Goal: Transaction & Acquisition: Purchase product/service

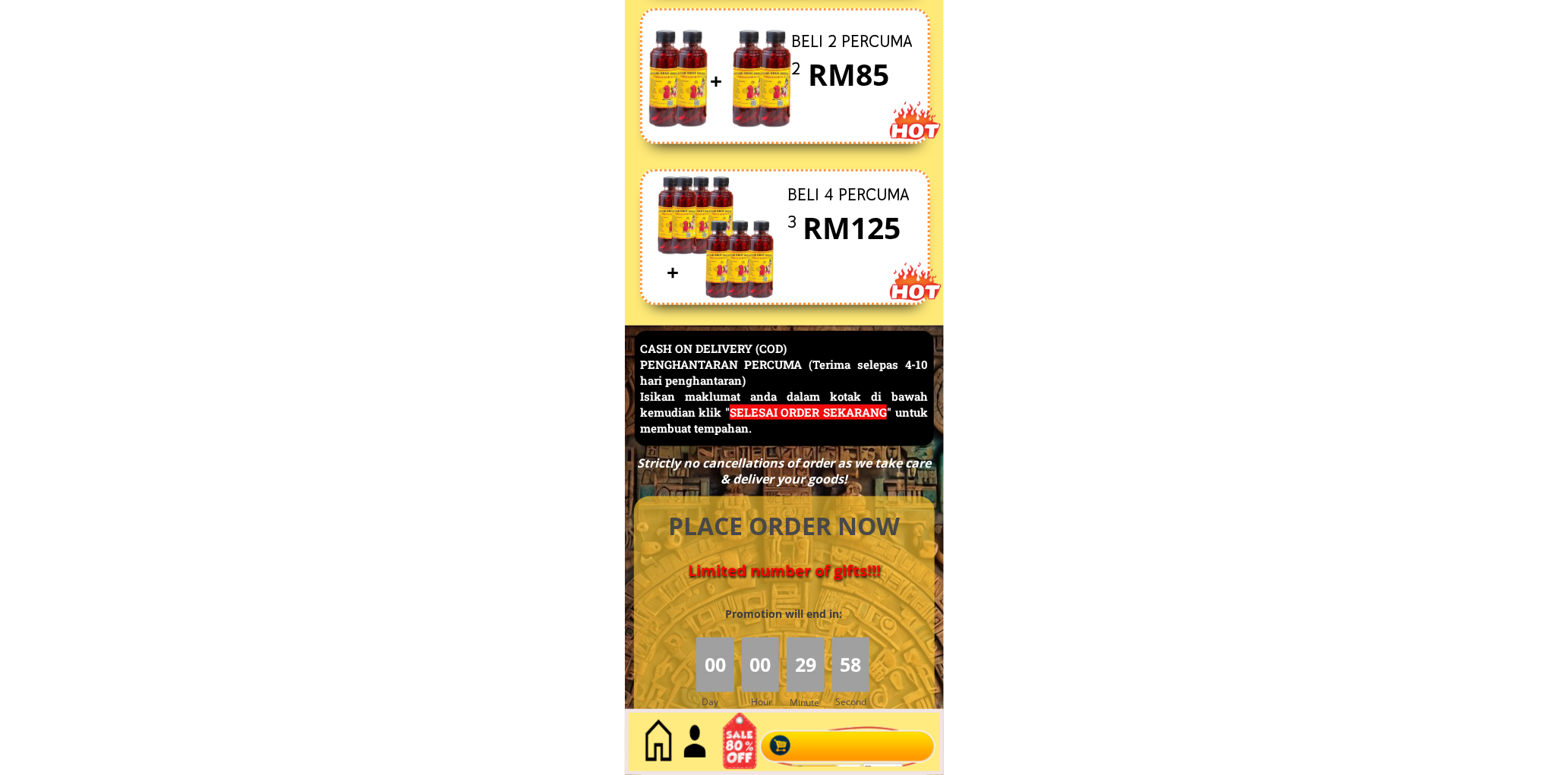
scroll to position [6587, 0]
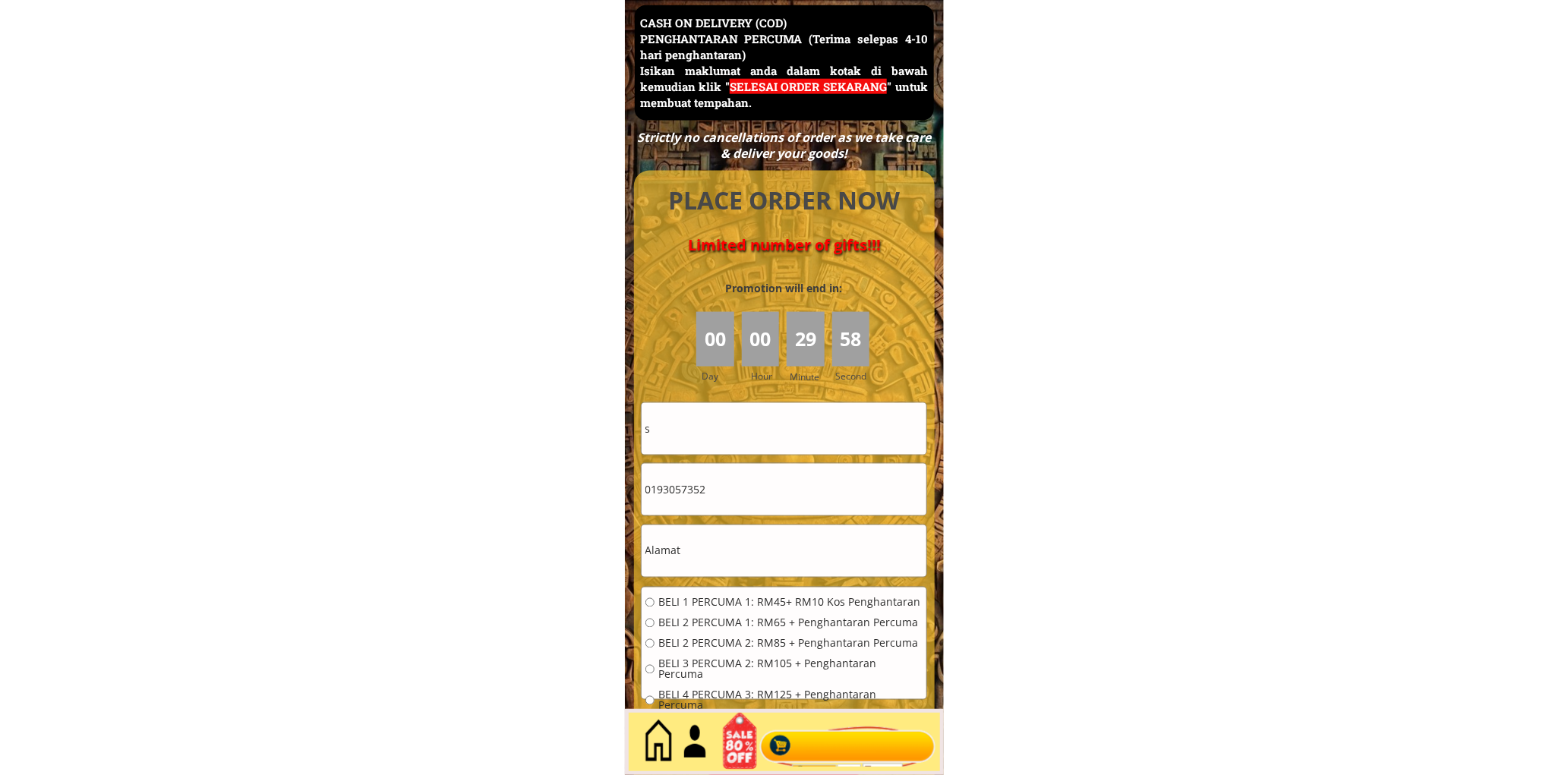
click at [776, 520] on form "BELI 1 PERCUMA 1: RM45+ RM10 Kos Penghantaran BELI 2 PERCUMA 1: RM65 + Penghant…" at bounding box center [784, 589] width 287 height 373
click at [761, 503] on input "0193057352" at bounding box center [784, 489] width 285 height 52
paste input "28470356"
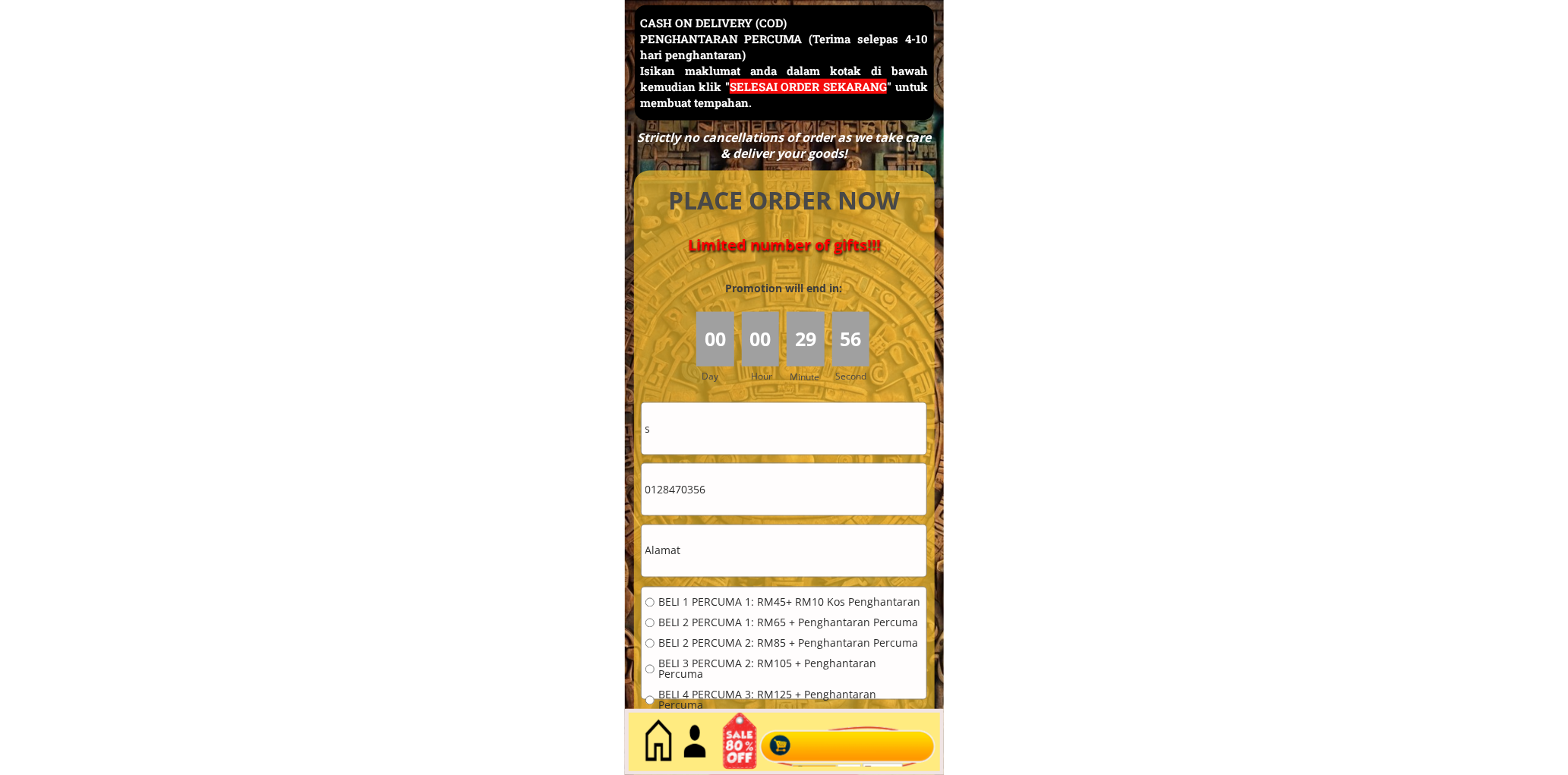
type input "0128470356"
click at [731, 434] on input "s" at bounding box center [784, 429] width 285 height 52
paste input "[PERSON_NAME] @ [PERSON_NAME]"
type input "[PERSON_NAME] @ [PERSON_NAME]"
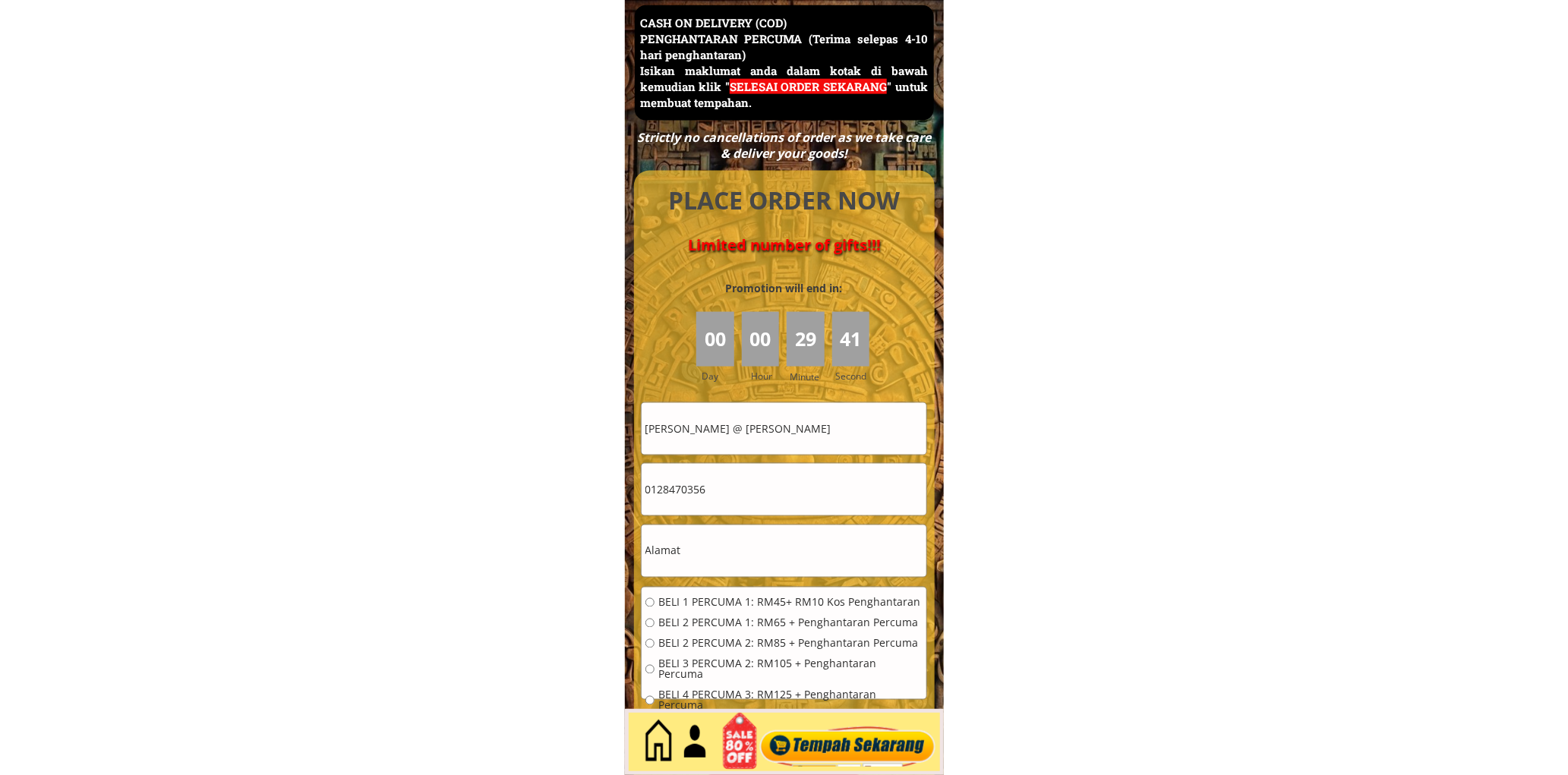
click at [711, 545] on input "text" at bounding box center [784, 551] width 285 height 52
drag, startPoint x: 711, startPoint y: 545, endPoint x: 719, endPoint y: 535, distance: 12.8
click at [711, 544] on input "text" at bounding box center [784, 551] width 285 height 52
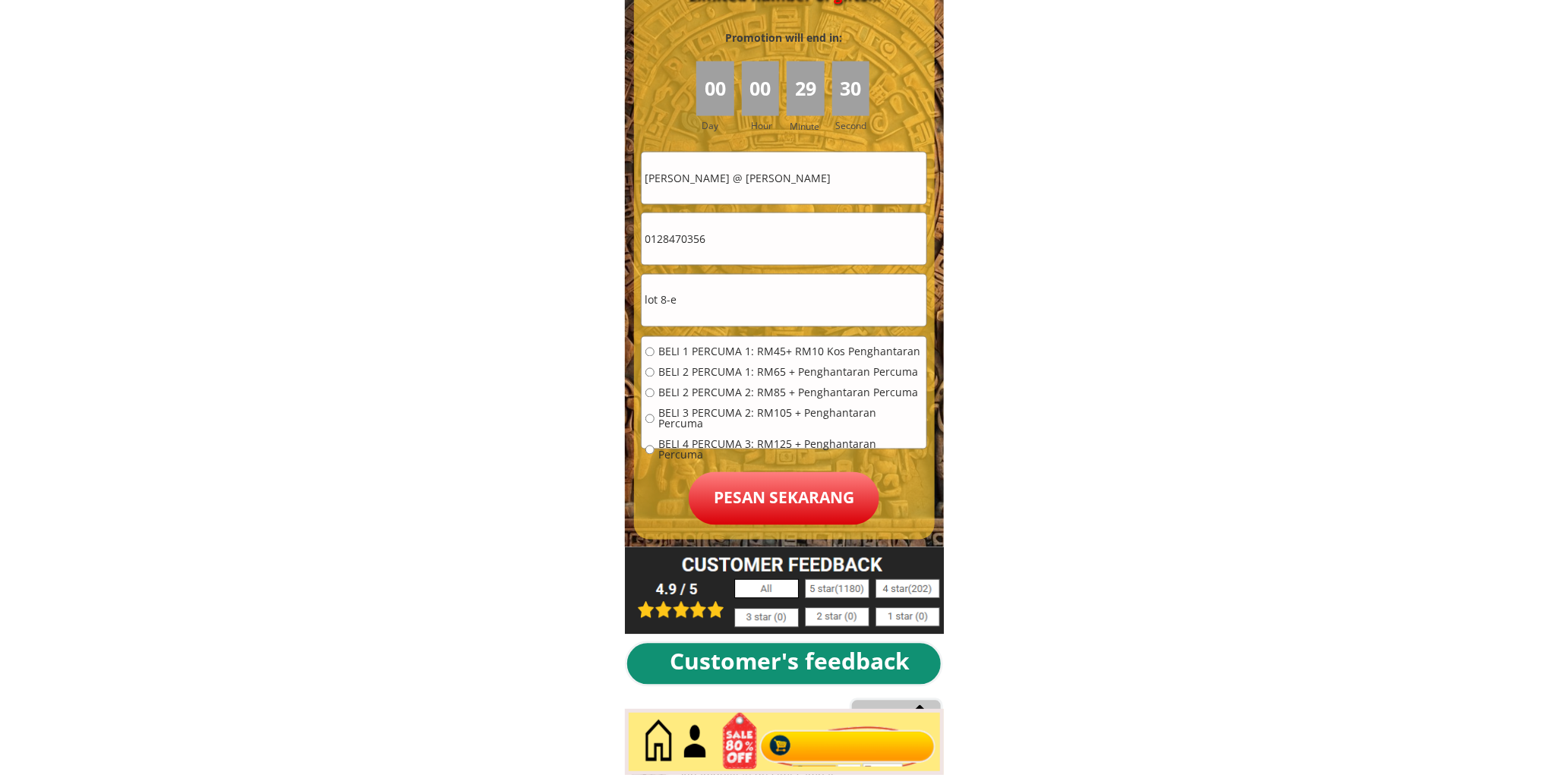
scroll to position [6868, 0]
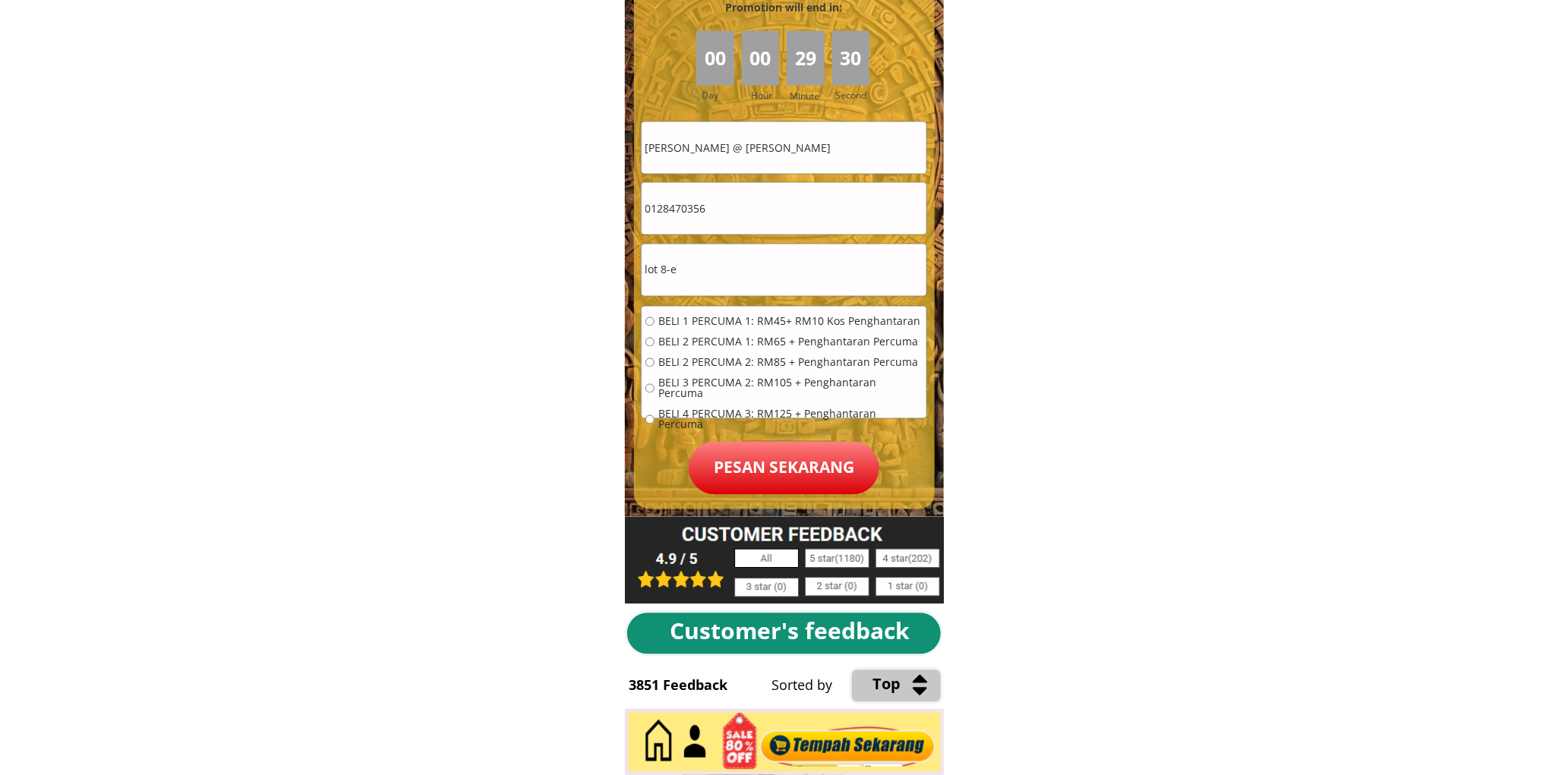
type input "lot 8-e"
click at [734, 324] on span "BELI 1 PERCUMA 1: RM45+ RM10 Kos Penghantaran" at bounding box center [790, 321] width 264 height 10
radio input "true"
click at [831, 468] on p "Pesan sekarang" at bounding box center [784, 468] width 191 height 53
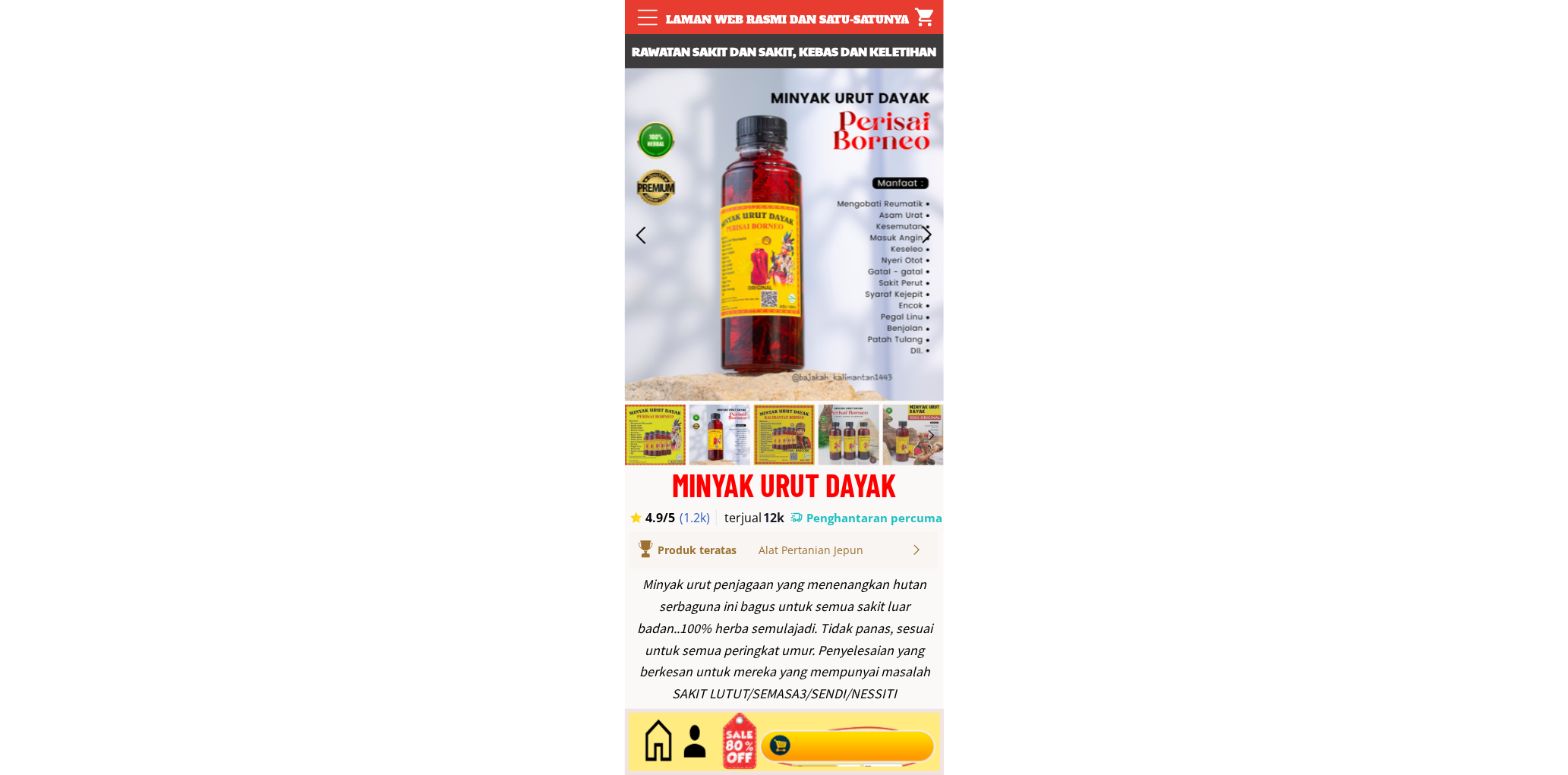
click at [858, 760] on div at bounding box center [848, 743] width 184 height 50
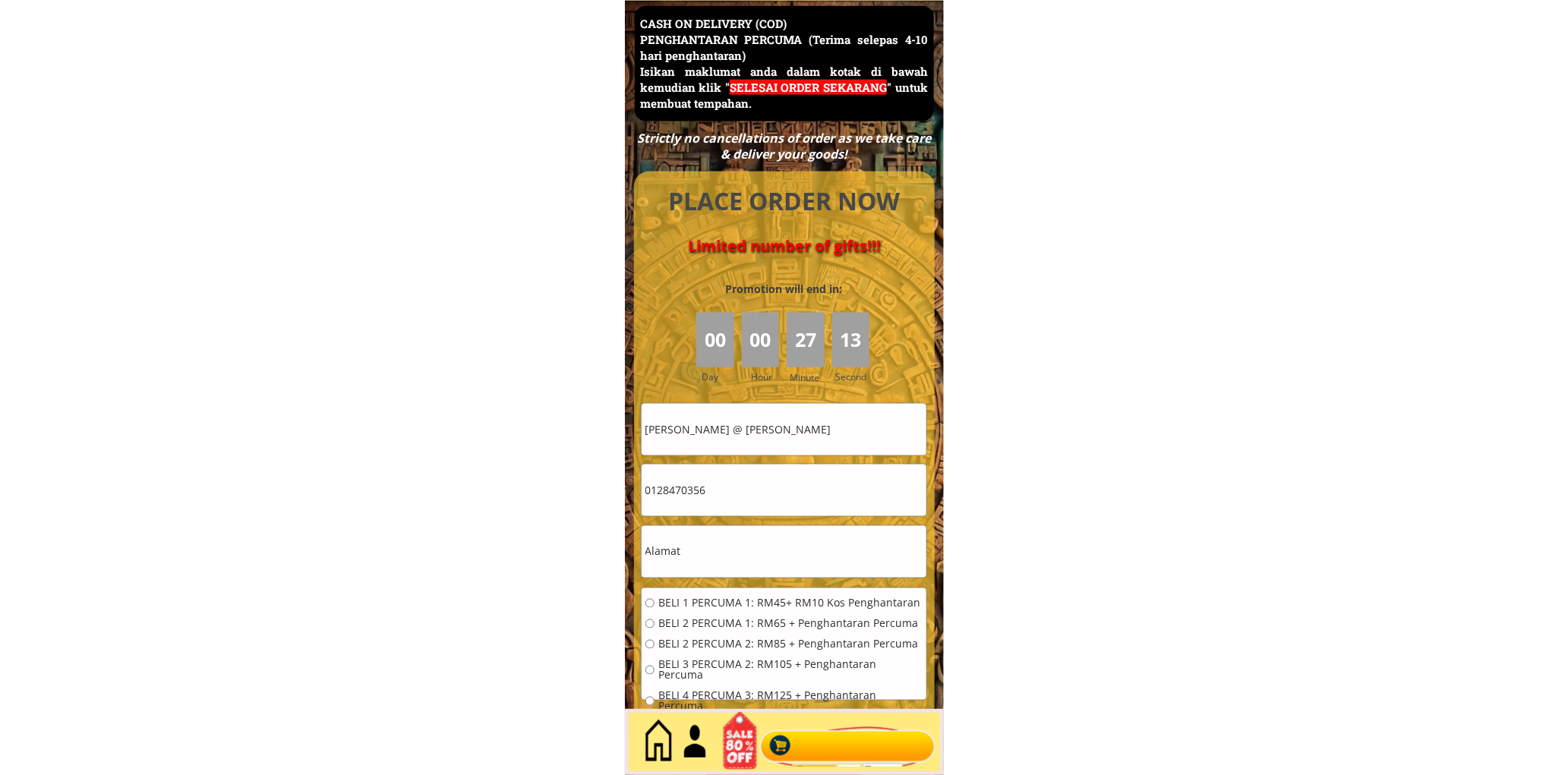
scroll to position [6587, 0]
click at [842, 442] on input "[PERSON_NAME] @ [PERSON_NAME]" at bounding box center [784, 429] width 285 height 52
paste input "[PERSON_NAME]"
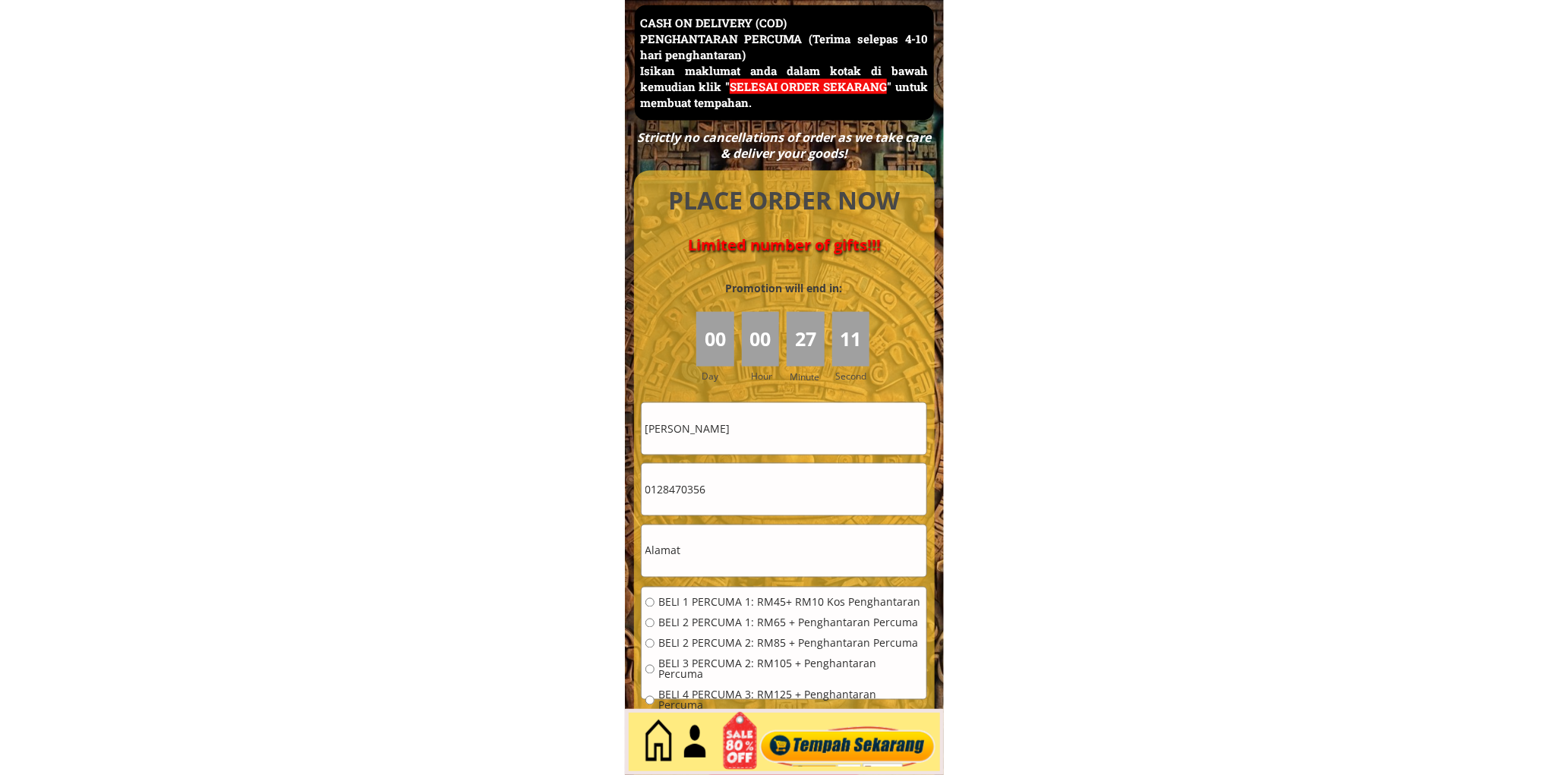
type input "[PERSON_NAME]"
click at [761, 494] on input "0128470356" at bounding box center [784, 489] width 285 height 52
drag, startPoint x: 761, startPoint y: 494, endPoint x: 750, endPoint y: 491, distance: 11.4
click at [760, 492] on input "0128470356" at bounding box center [784, 489] width 285 height 52
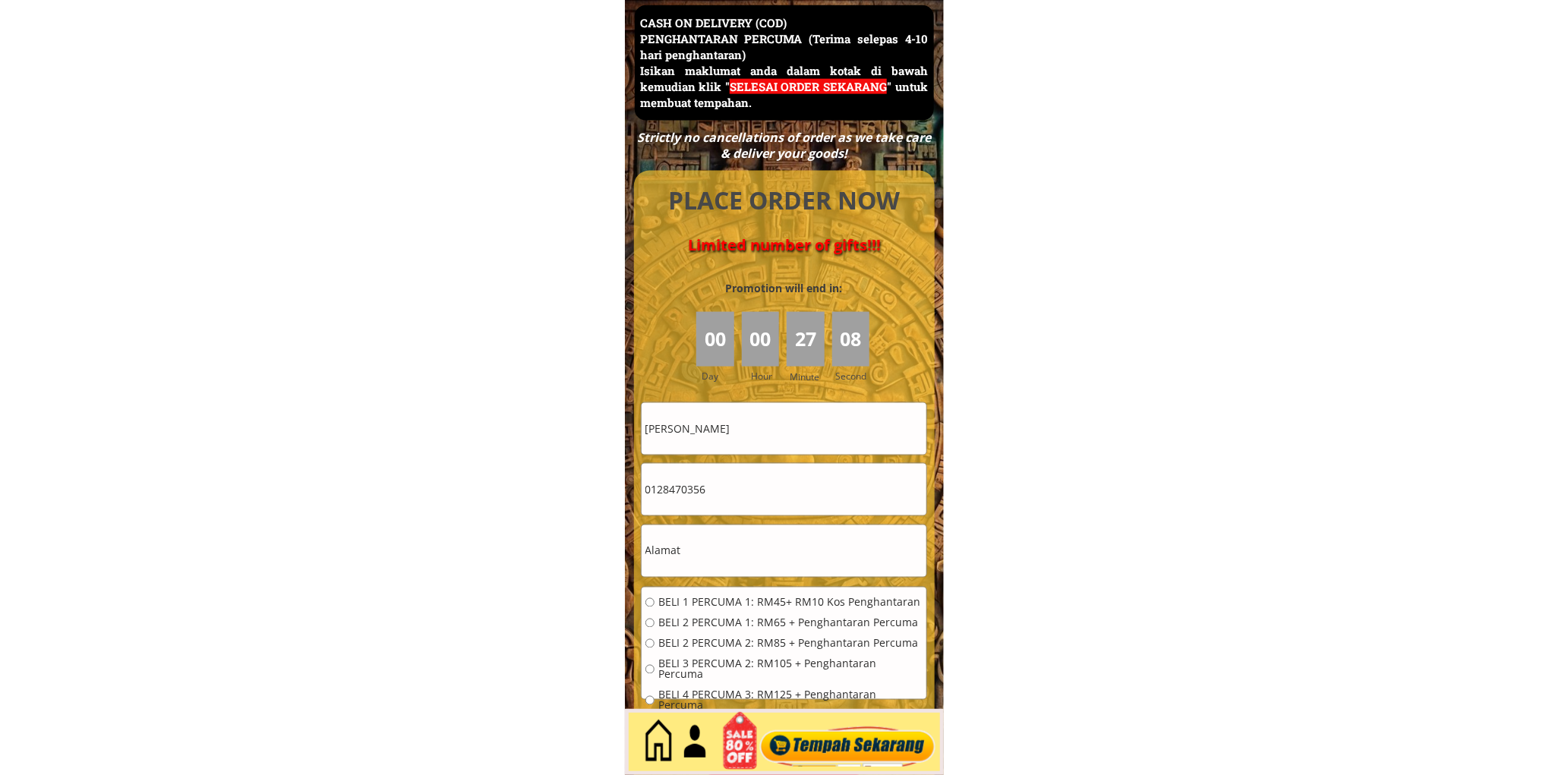
paste input "35576550"
type input "0135576550"
click at [748, 545] on input "text" at bounding box center [784, 551] width 285 height 52
paste input "Jalan Lotong, Kampung Goshen Kota Marudu"
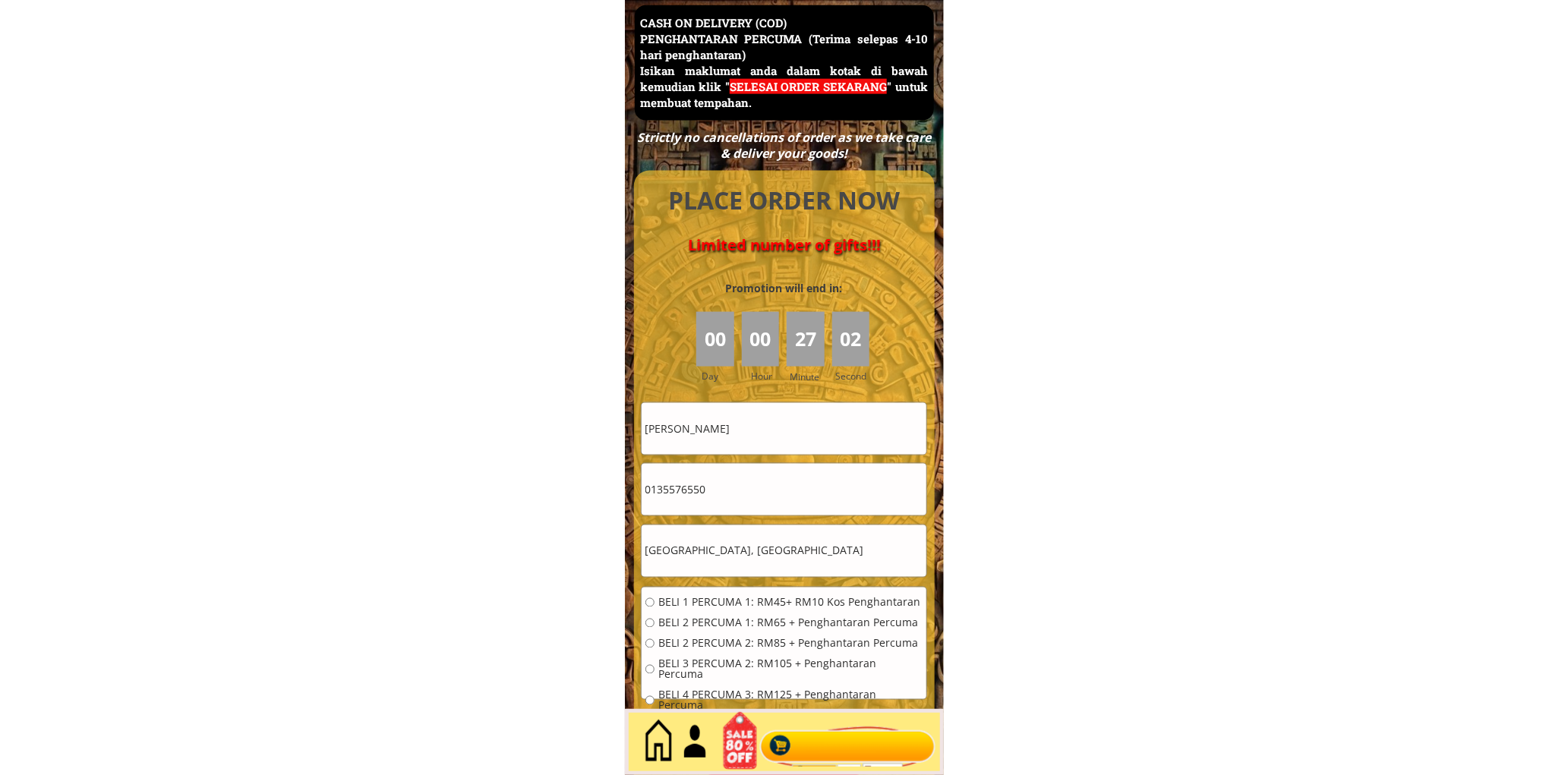
type input "Jalan Lotong, Kampung Goshen Kota Marudu"
click at [732, 625] on span "BELI 2 PERCUMA 1: RM65 + Penghantaran Percuma" at bounding box center [790, 623] width 264 height 10
radio input "true"
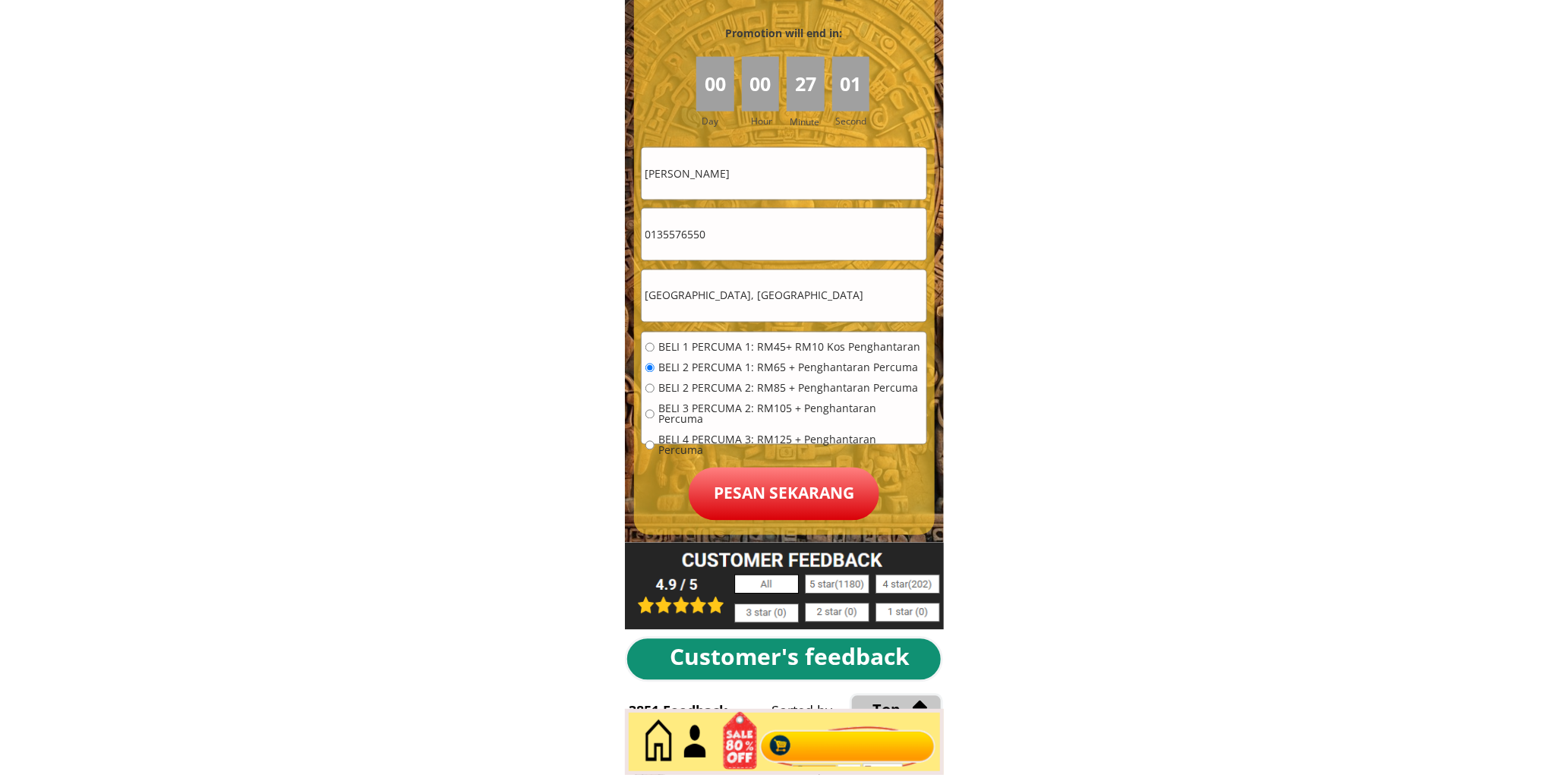
scroll to position [6868, 0]
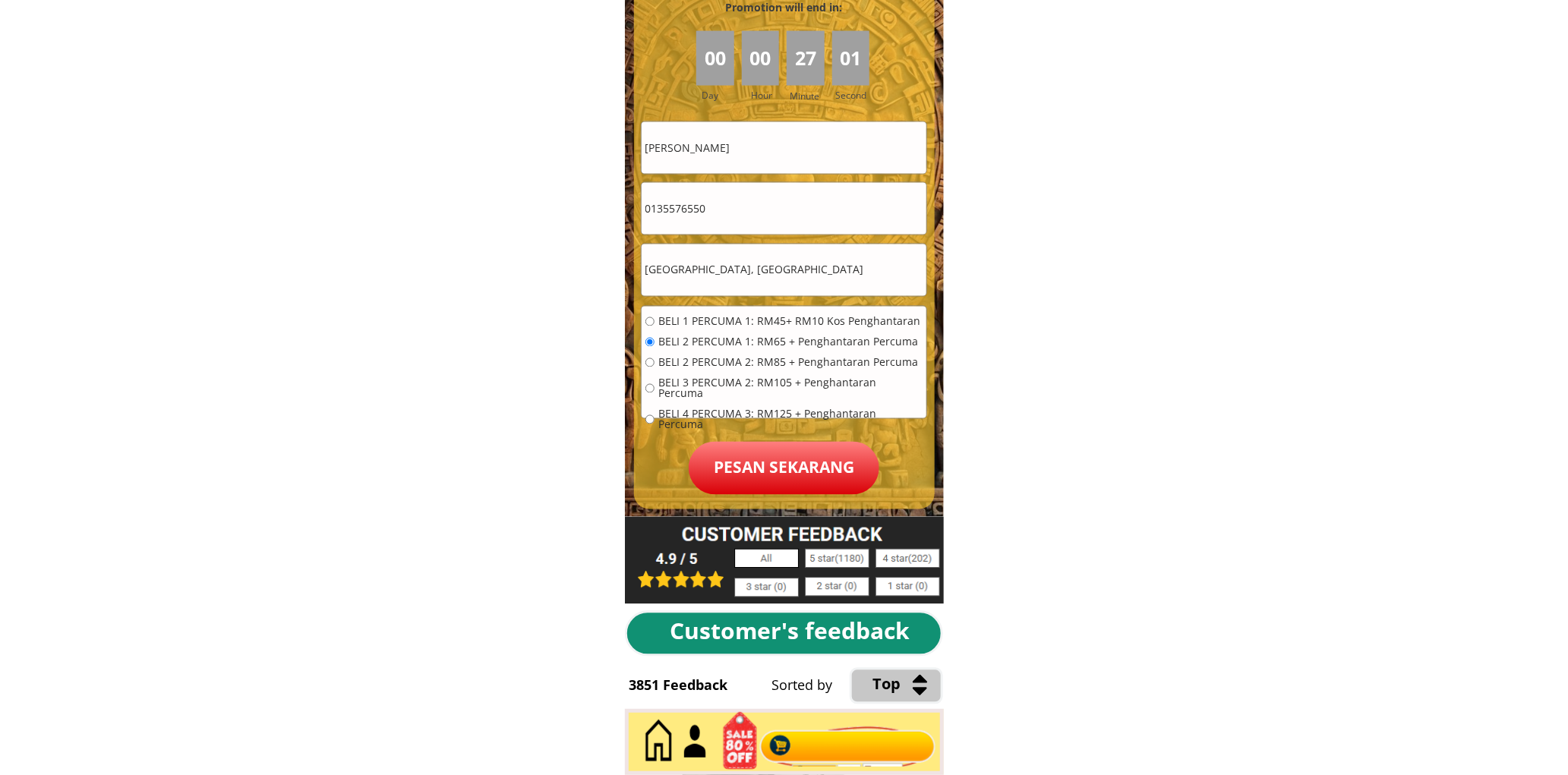
click at [803, 448] on p "Pesan sekarang" at bounding box center [784, 468] width 191 height 53
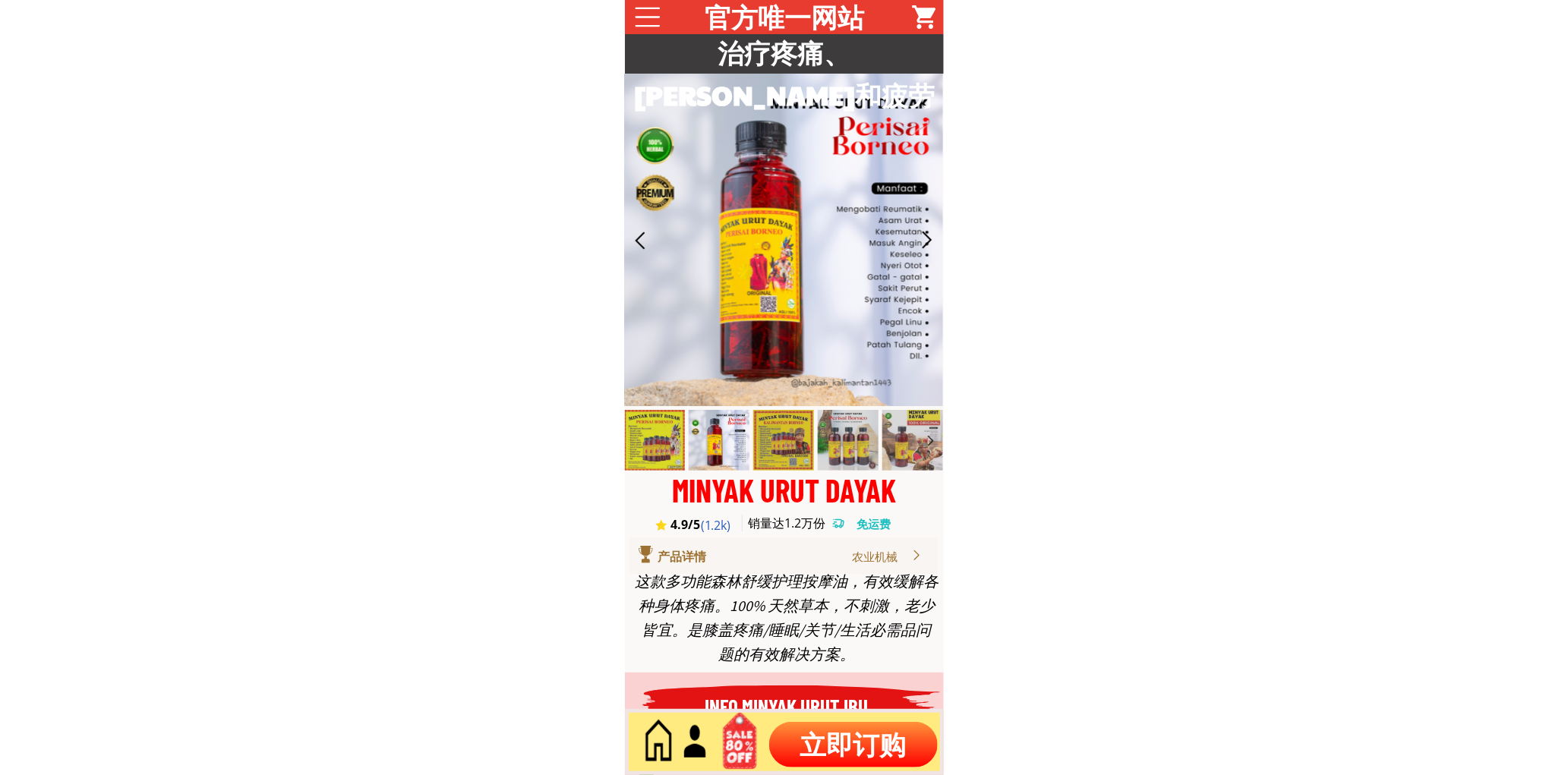
click at [847, 741] on p "立即订购" at bounding box center [853, 744] width 169 height 45
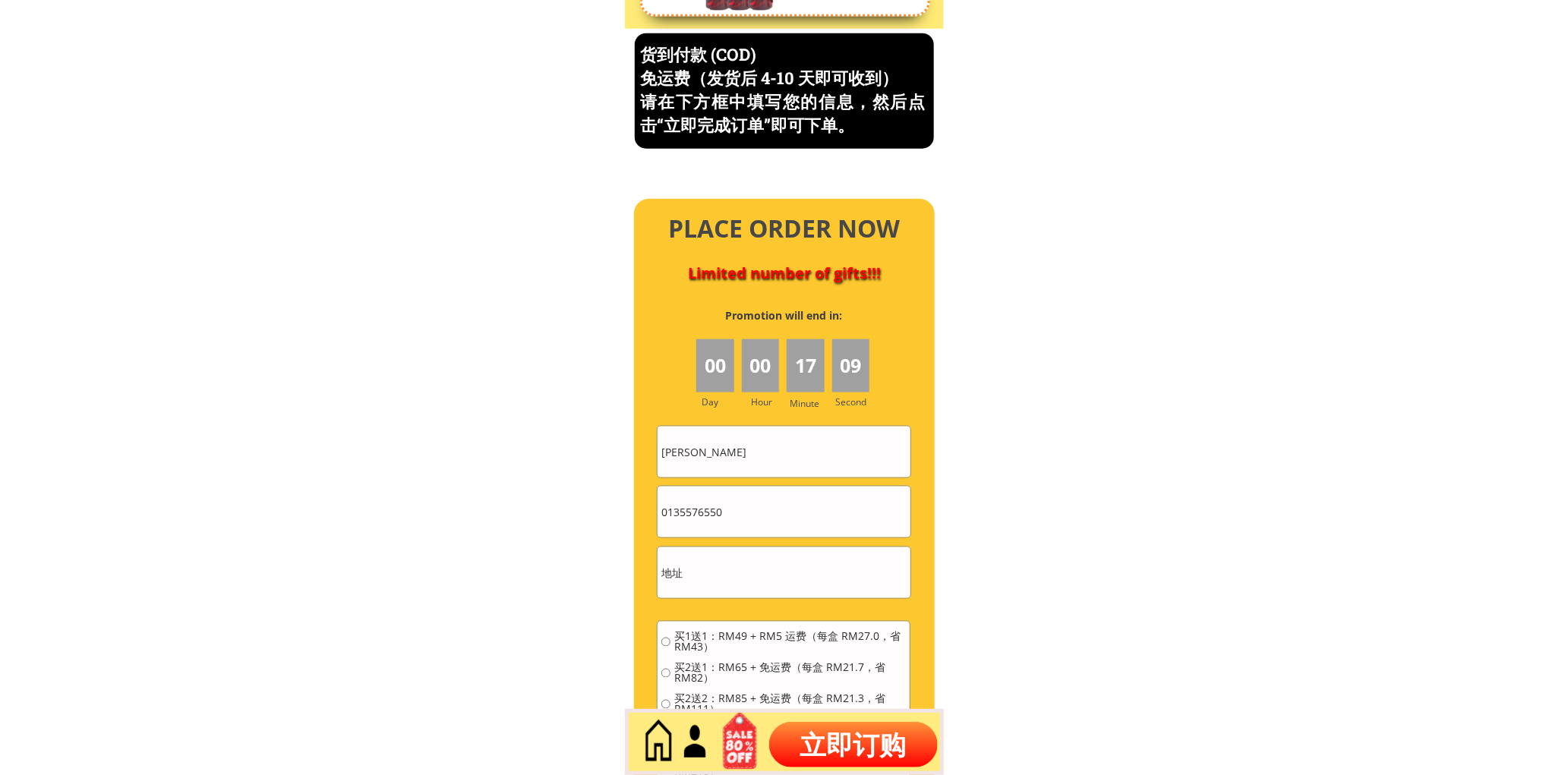
scroll to position [6494, 0]
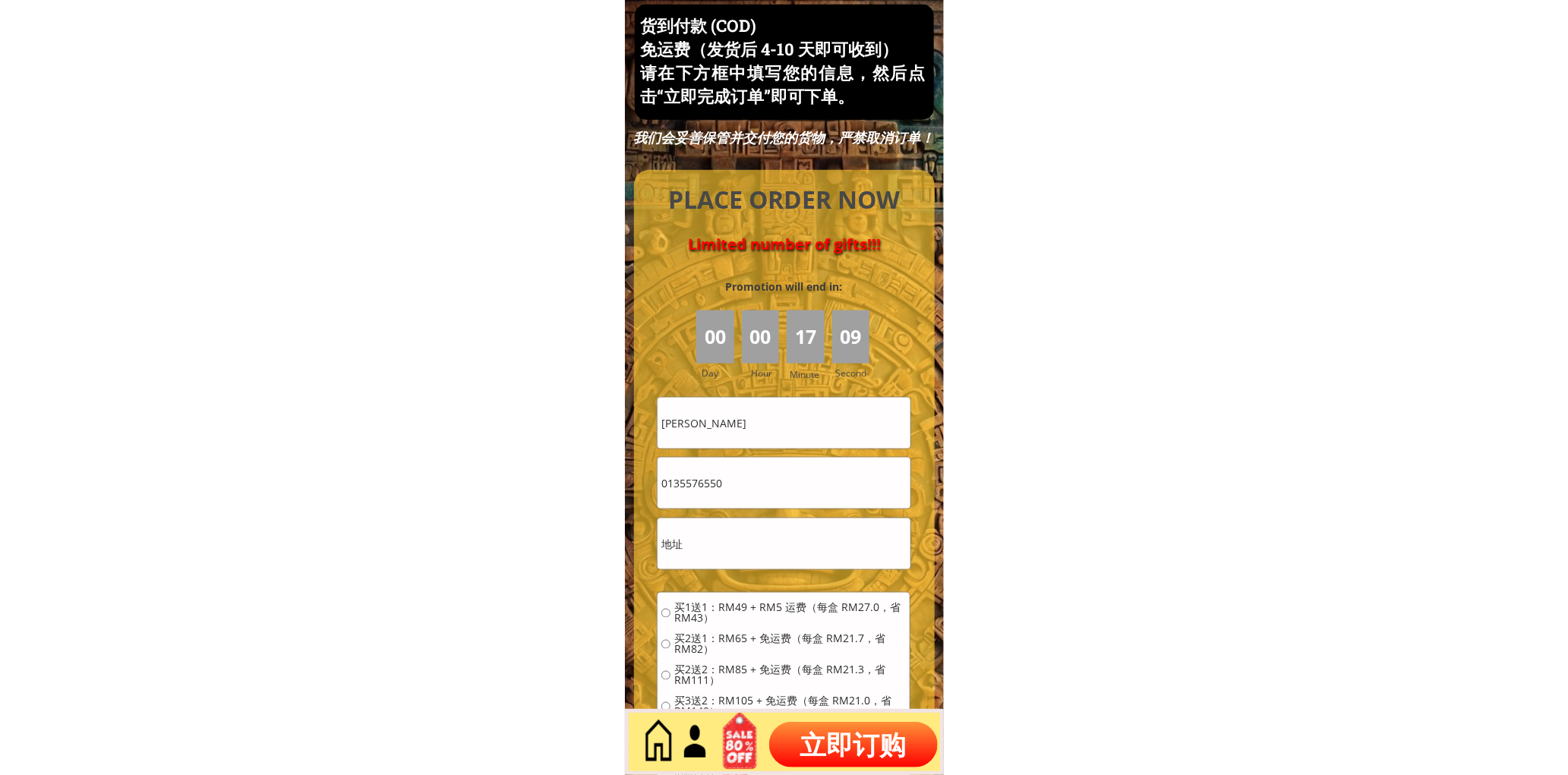
click at [813, 420] on input "[PERSON_NAME]" at bounding box center [784, 424] width 252 height 51
paste input "Sue Tung Ti"
type input "Sue Tung Ting"
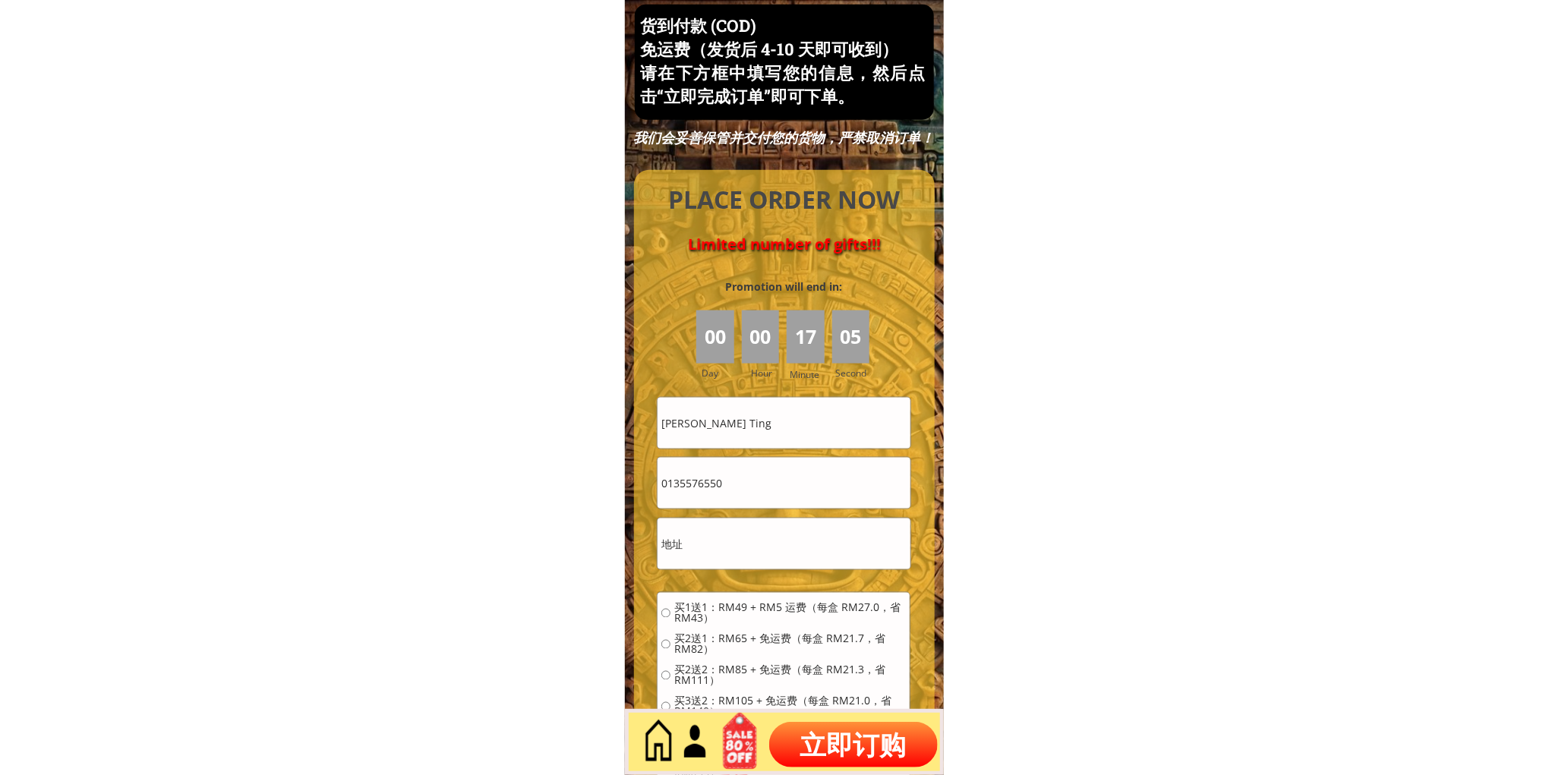
click at [775, 460] on input "0135576550" at bounding box center [784, 483] width 252 height 51
paste input "98788058"
type input "0198788058"
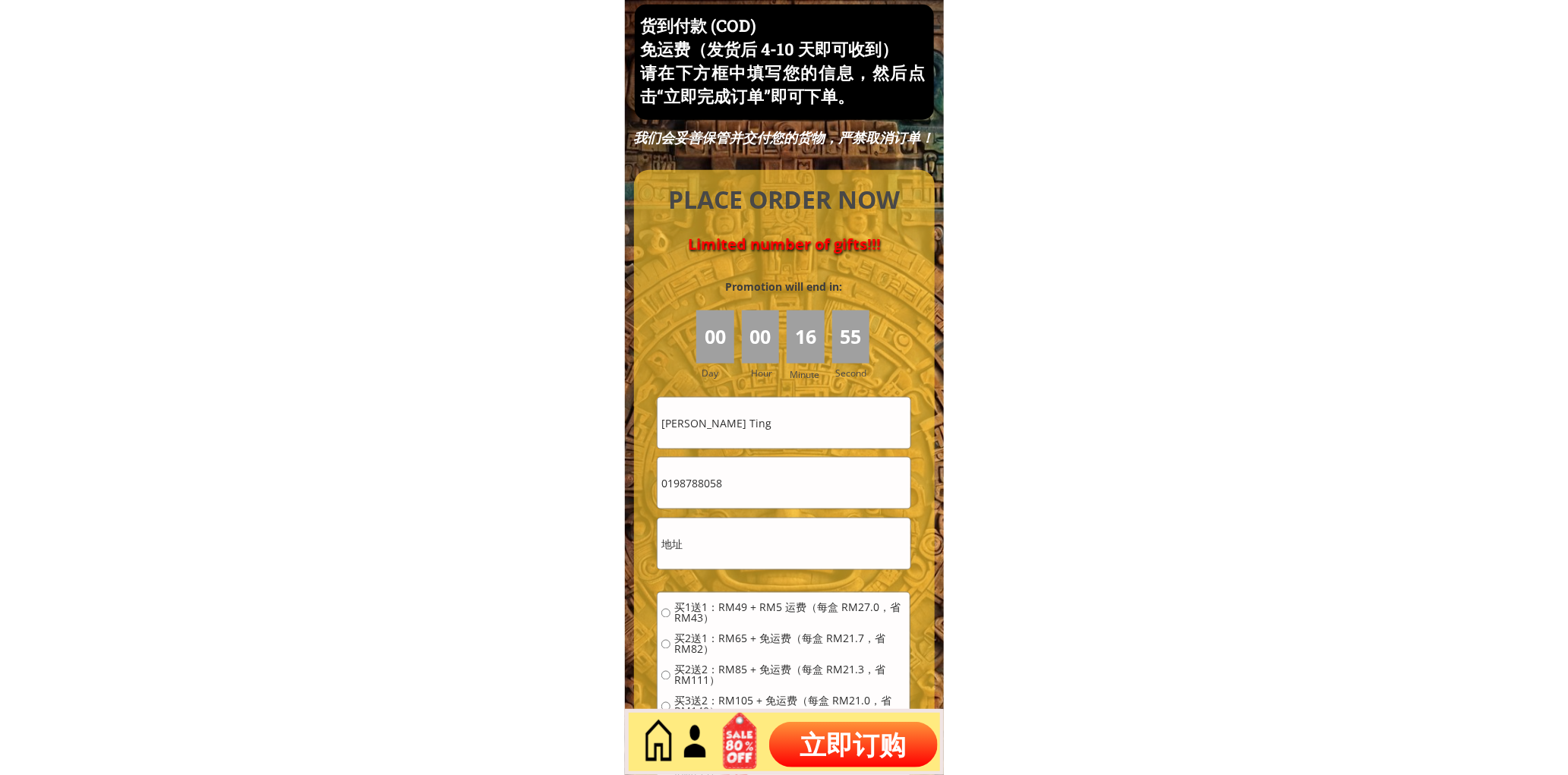
click at [726, 532] on input "text" at bounding box center [784, 544] width 252 height 51
paste input "Lot 6565,lorong 1,Dasa Pujut, Permyjaya, Bandar Baru Miri"
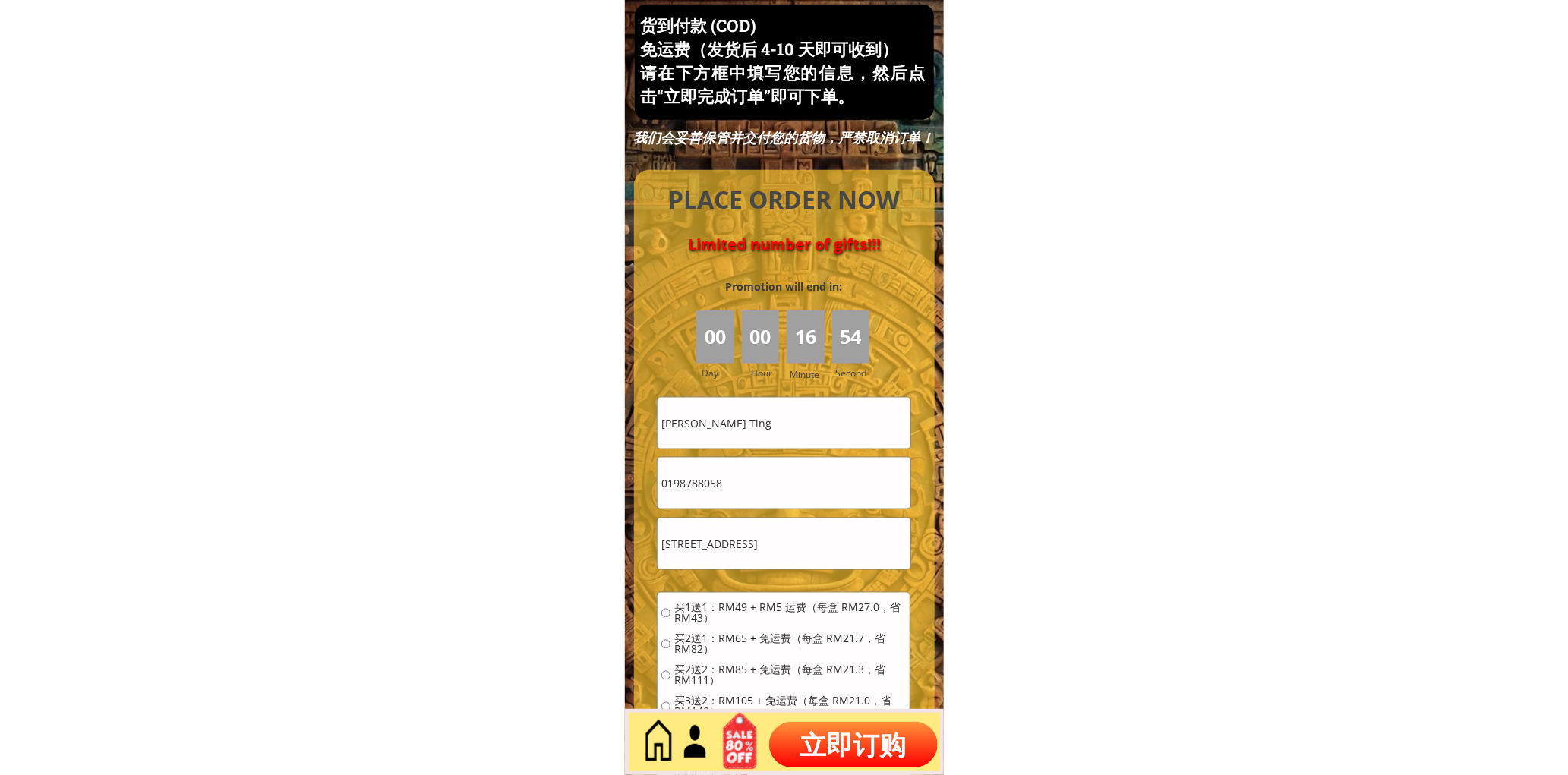
type input "Lot 6565,lorong 1,Dasa Pujut, Permyjaya, Bandar Baru Miri"
click at [703, 636] on span "买2送1：RM65 + 免运费（每盒 RM21.7，省 RM82）" at bounding box center [790, 645] width 232 height 21
radio input "true"
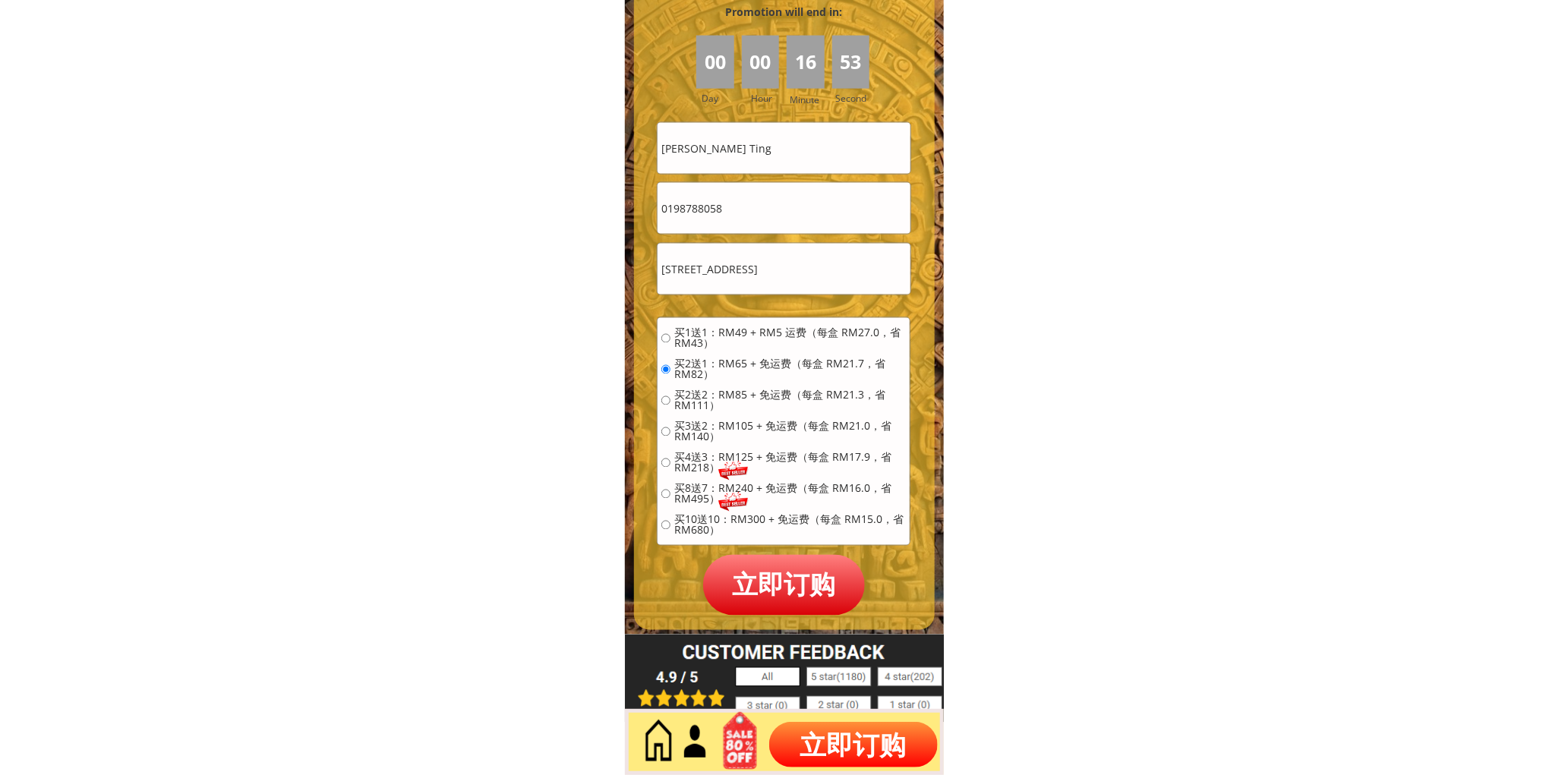
scroll to position [6775, 0]
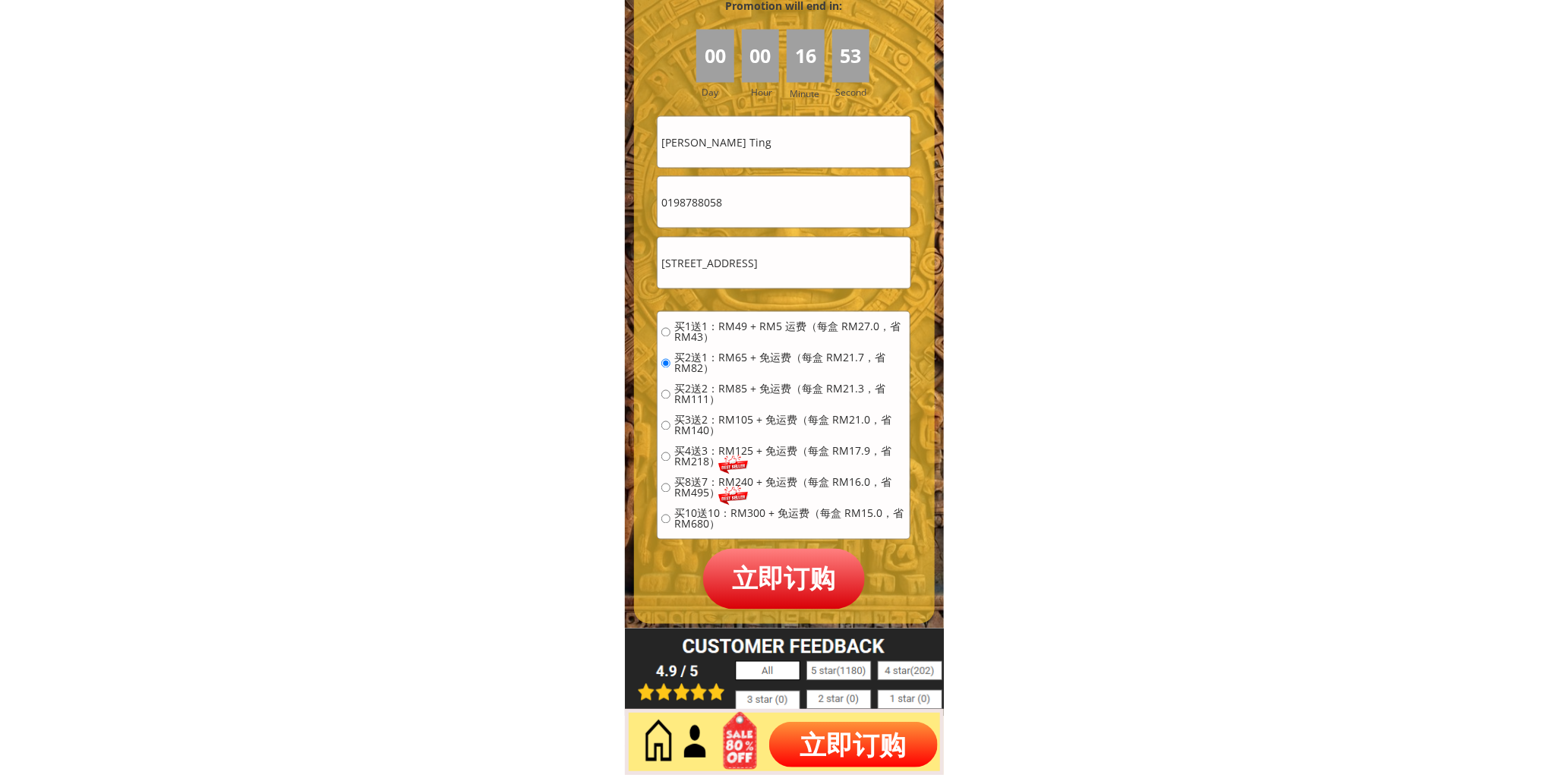
click at [767, 567] on p "立即订购" at bounding box center [784, 579] width 163 height 60
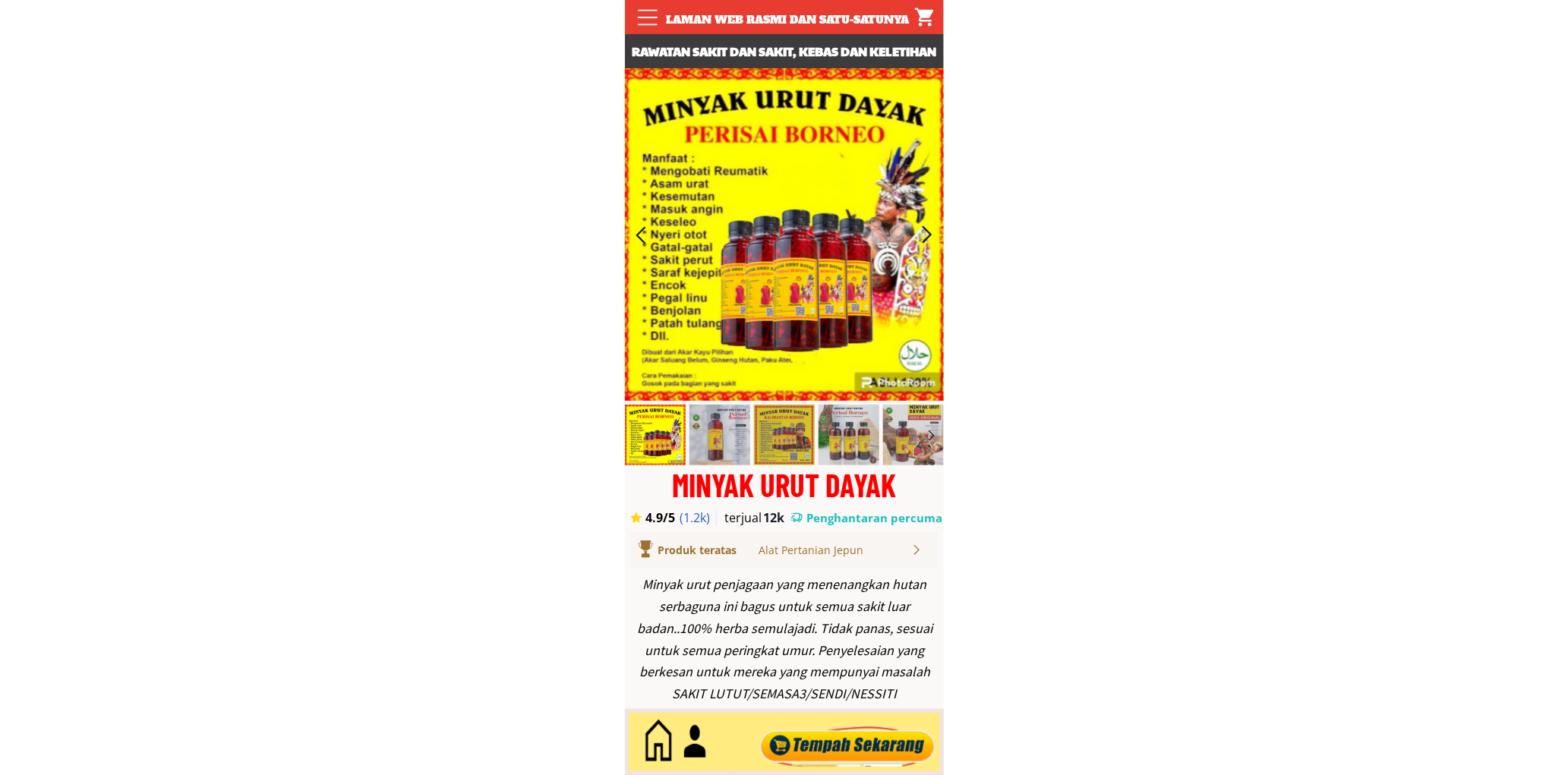
click at [838, 754] on div at bounding box center [848, 743] width 184 height 50
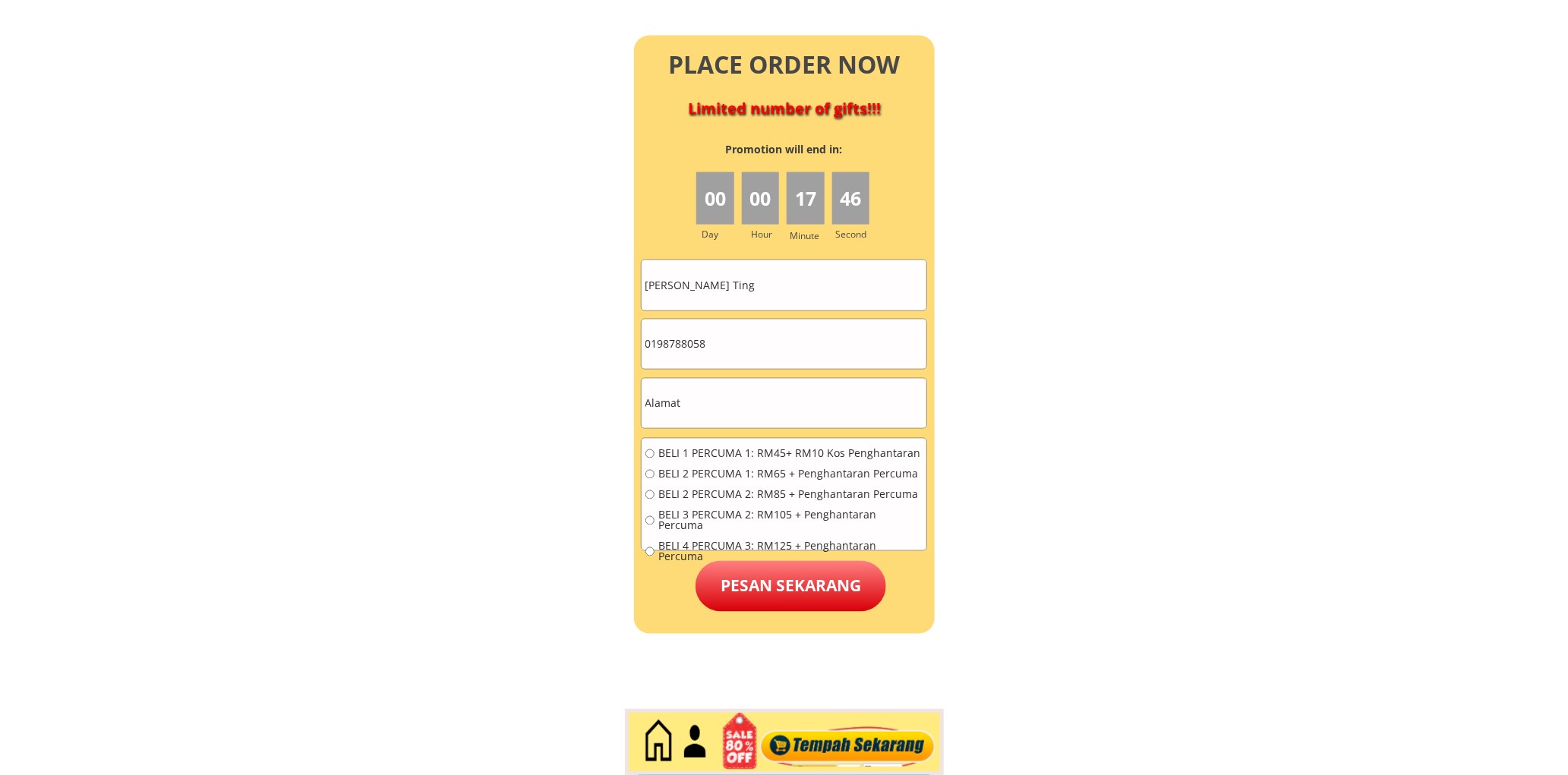
scroll to position [6729, 0]
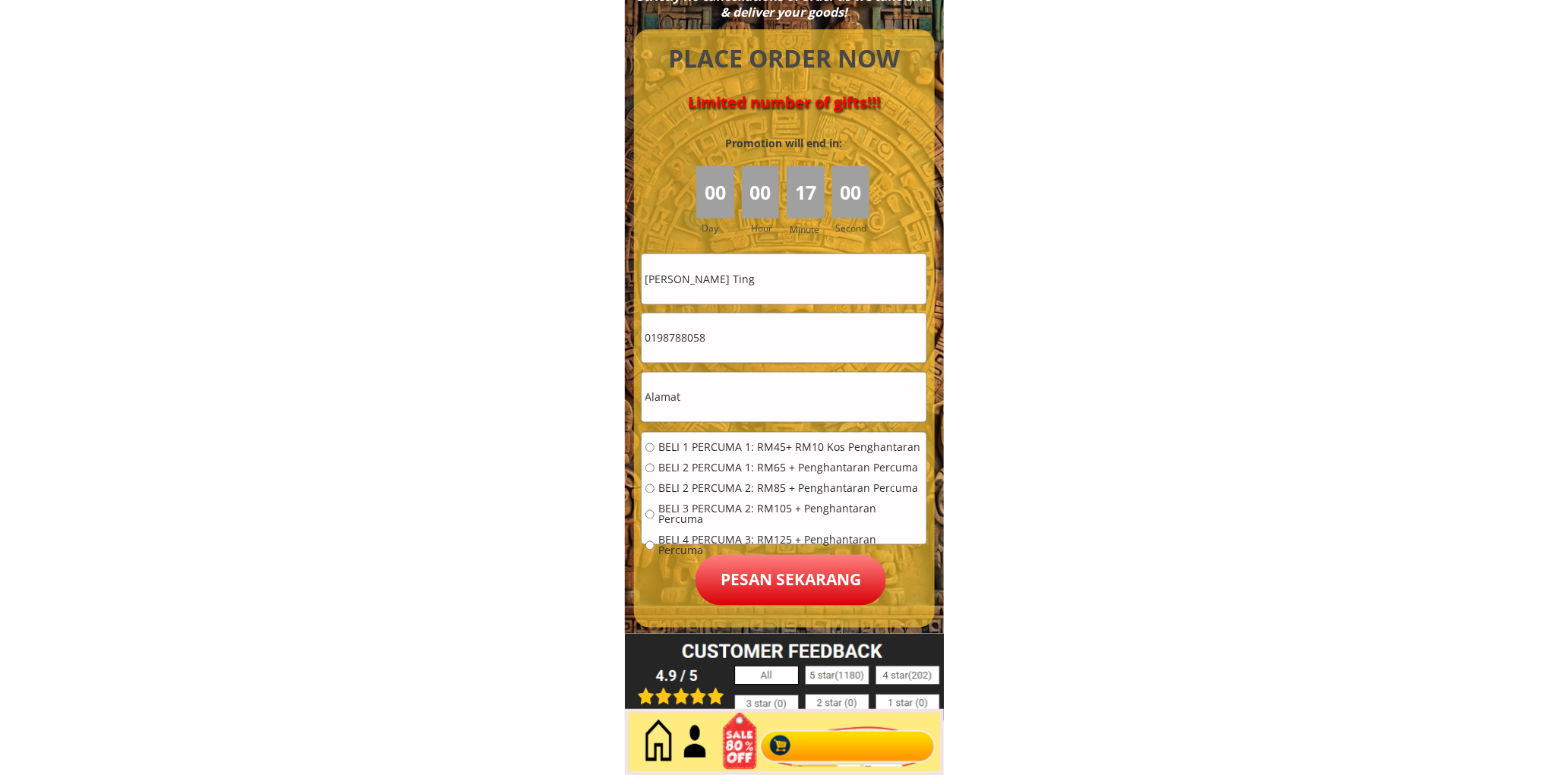
click at [790, 586] on p "Pesan sekarang" at bounding box center [791, 581] width 191 height 51
click at [775, 278] on input "Sue Tung Ting" at bounding box center [784, 279] width 285 height 49
click at [774, 278] on input "Sue Tung Ting" at bounding box center [784, 279] width 285 height 49
paste input "ÑORLIDAH BINTI ABDULLAH"
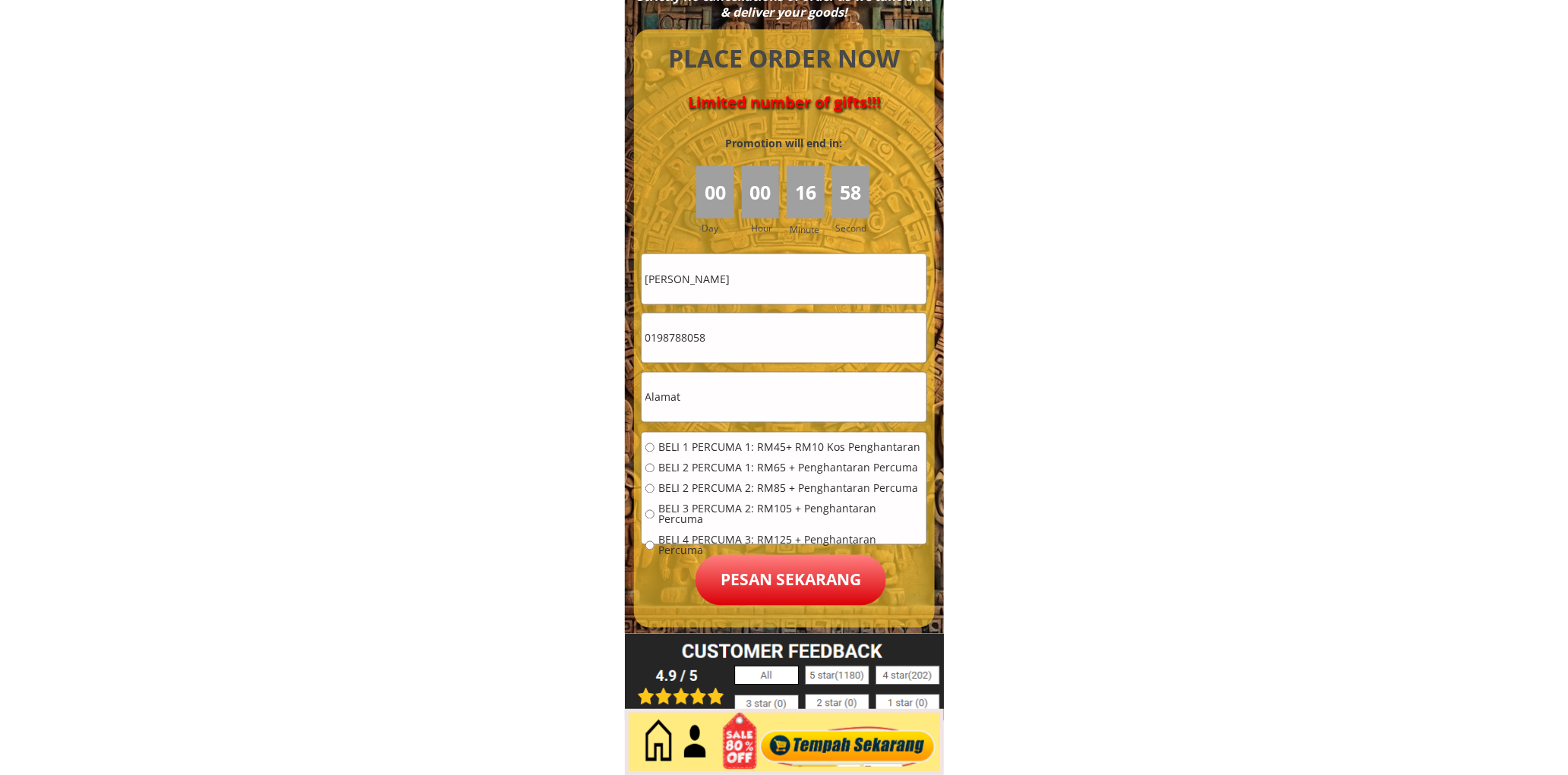
type input "ÑORLIDAH BINTI ABDULLAH"
click at [745, 344] on input "0198788058" at bounding box center [784, 338] width 285 height 49
paste input "6275123"
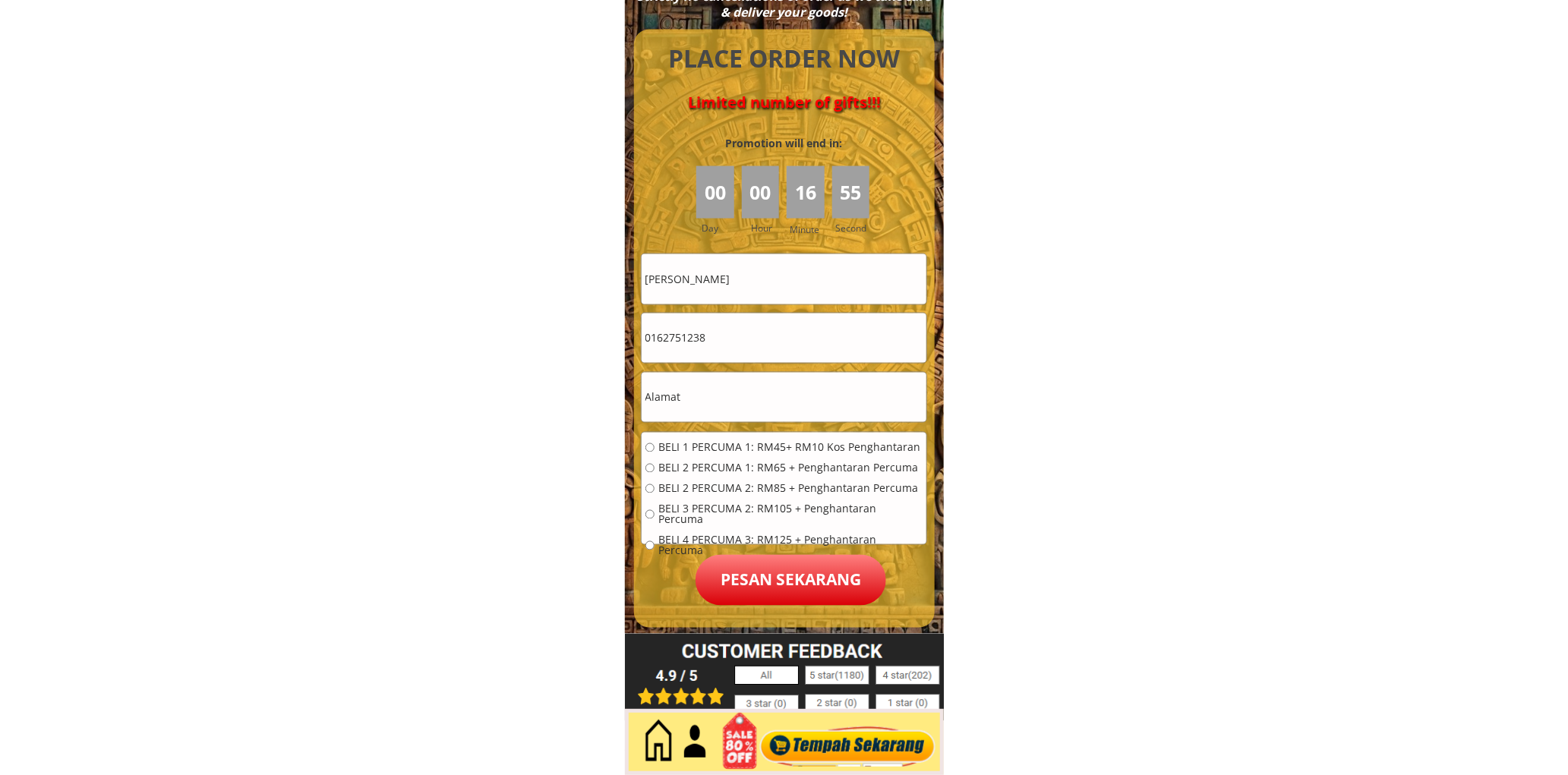
type input "0162751238"
click at [699, 415] on input "text" at bounding box center [784, 397] width 285 height 49
click at [699, 414] on input "text" at bounding box center [784, 397] width 285 height 49
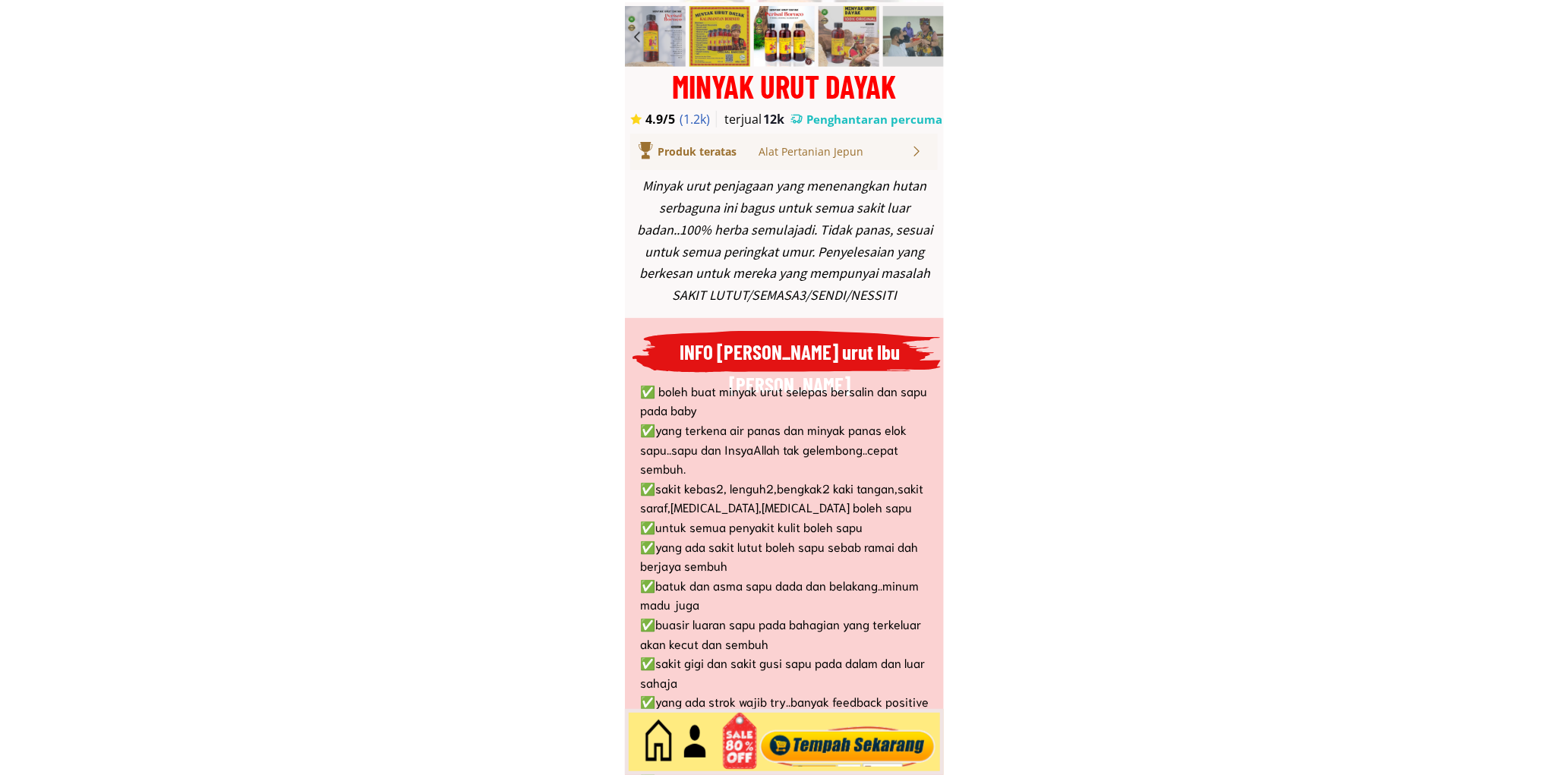
scroll to position [0, 0]
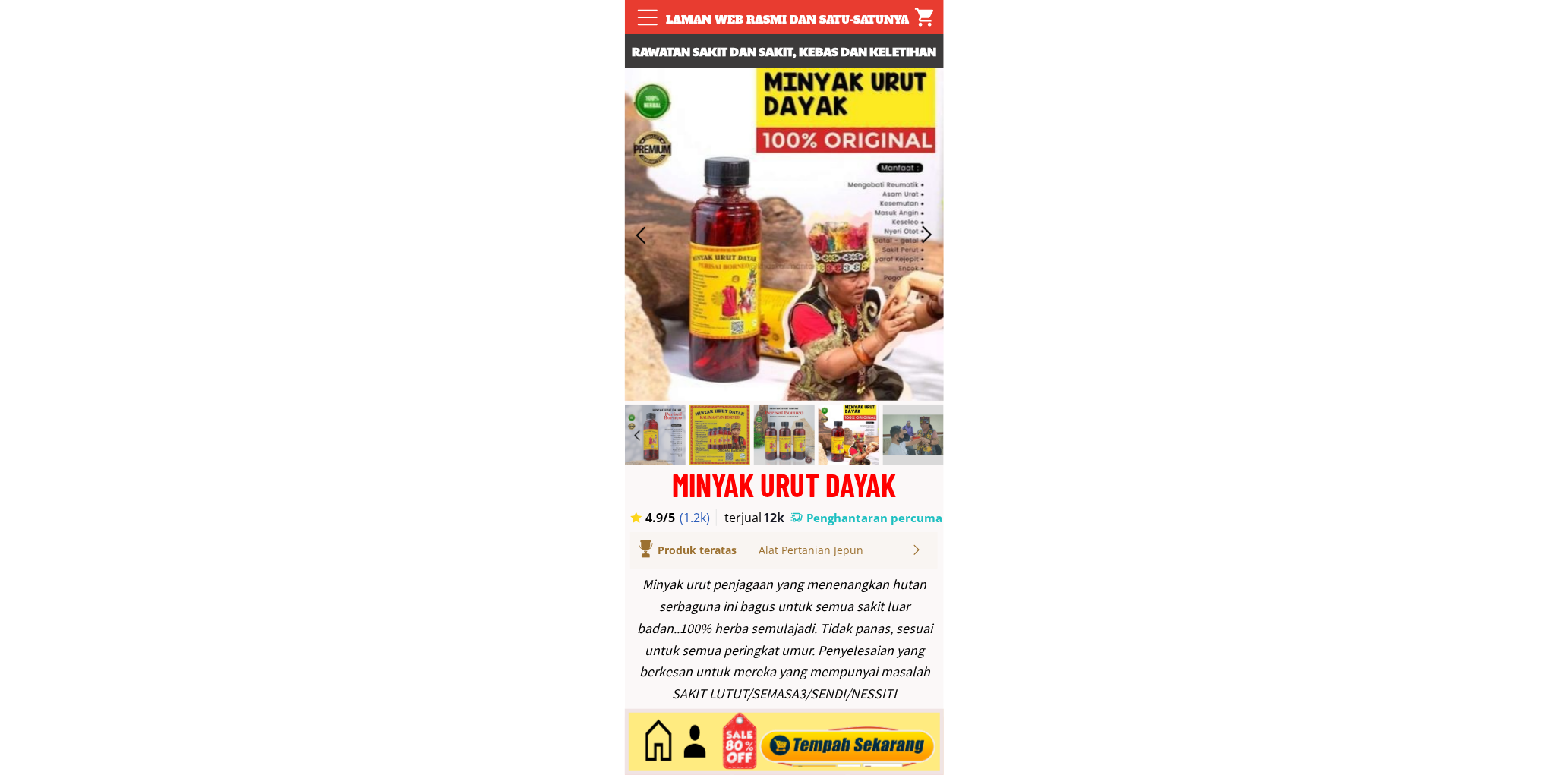
click at [853, 724] on div at bounding box center [848, 743] width 184 height 50
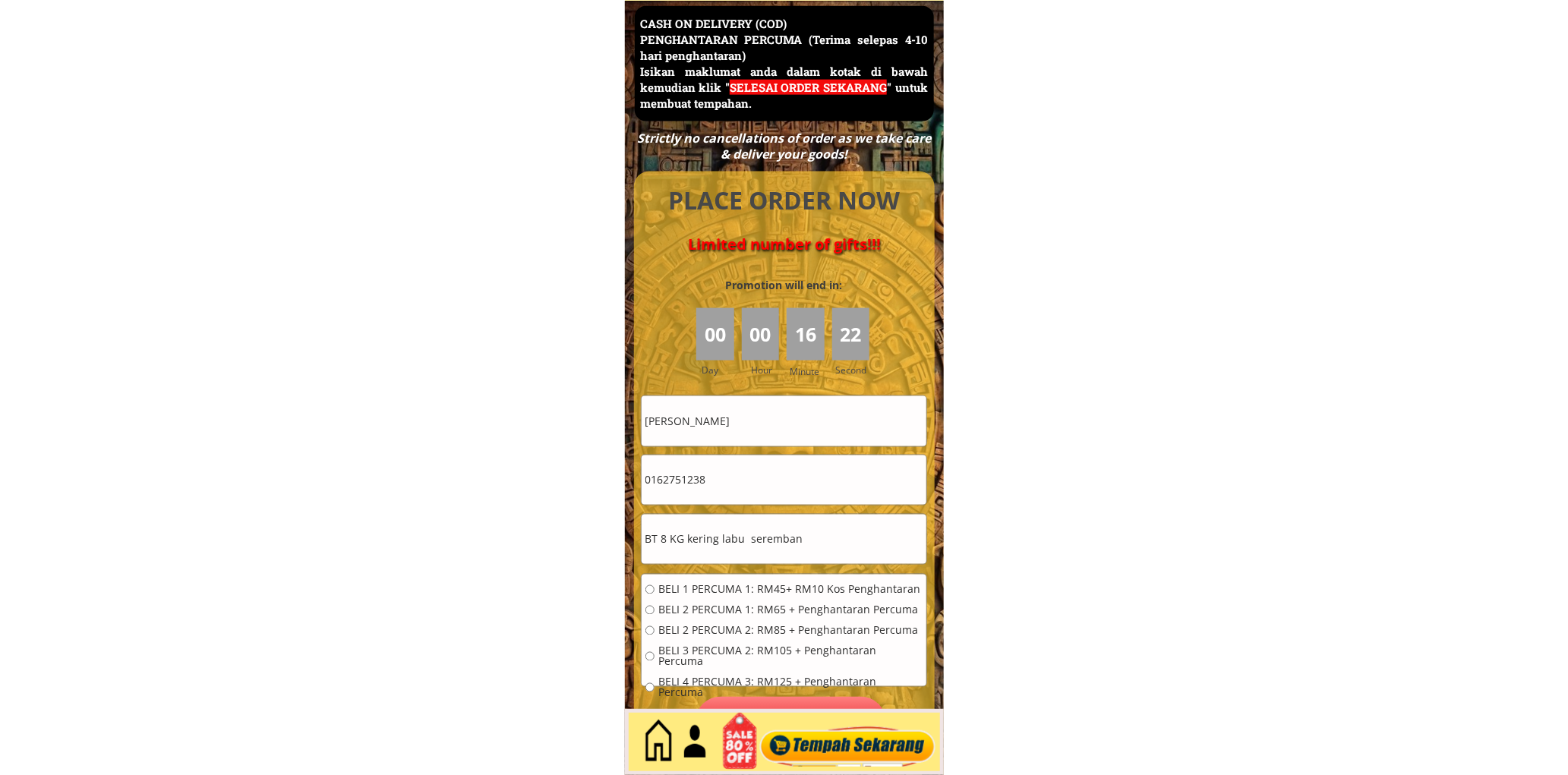
scroll to position [6587, 0]
click at [853, 547] on input "BT 8 KG kering labu seremban" at bounding box center [784, 539] width 285 height 49
type input "BT 8 KG kering labu seremban n9"
click at [697, 586] on span "BELI 1 PERCUMA 1: RM45+ RM10 Kos Penghantaran" at bounding box center [790, 589] width 264 height 10
radio input "true"
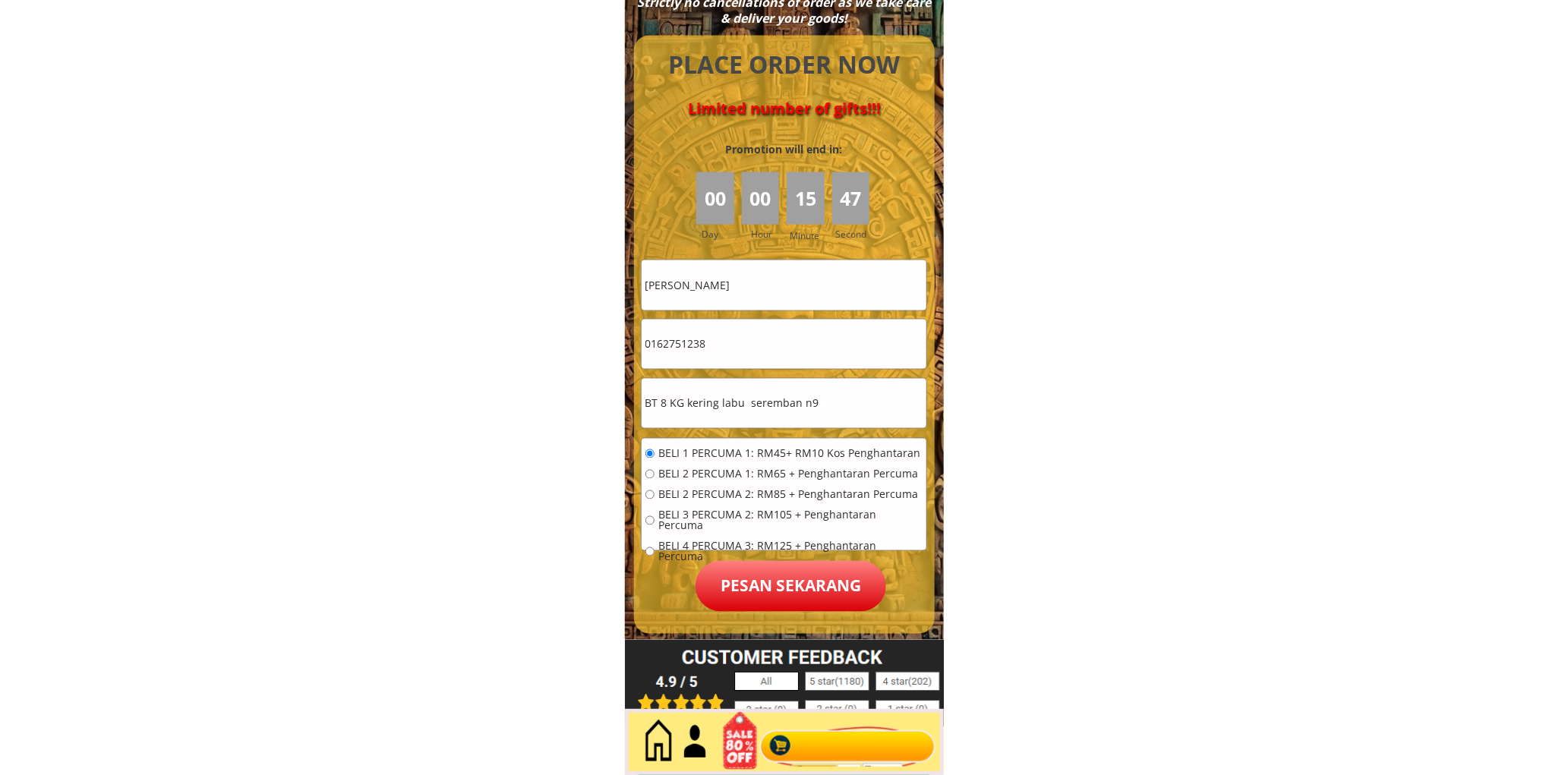
scroll to position [6729, 0]
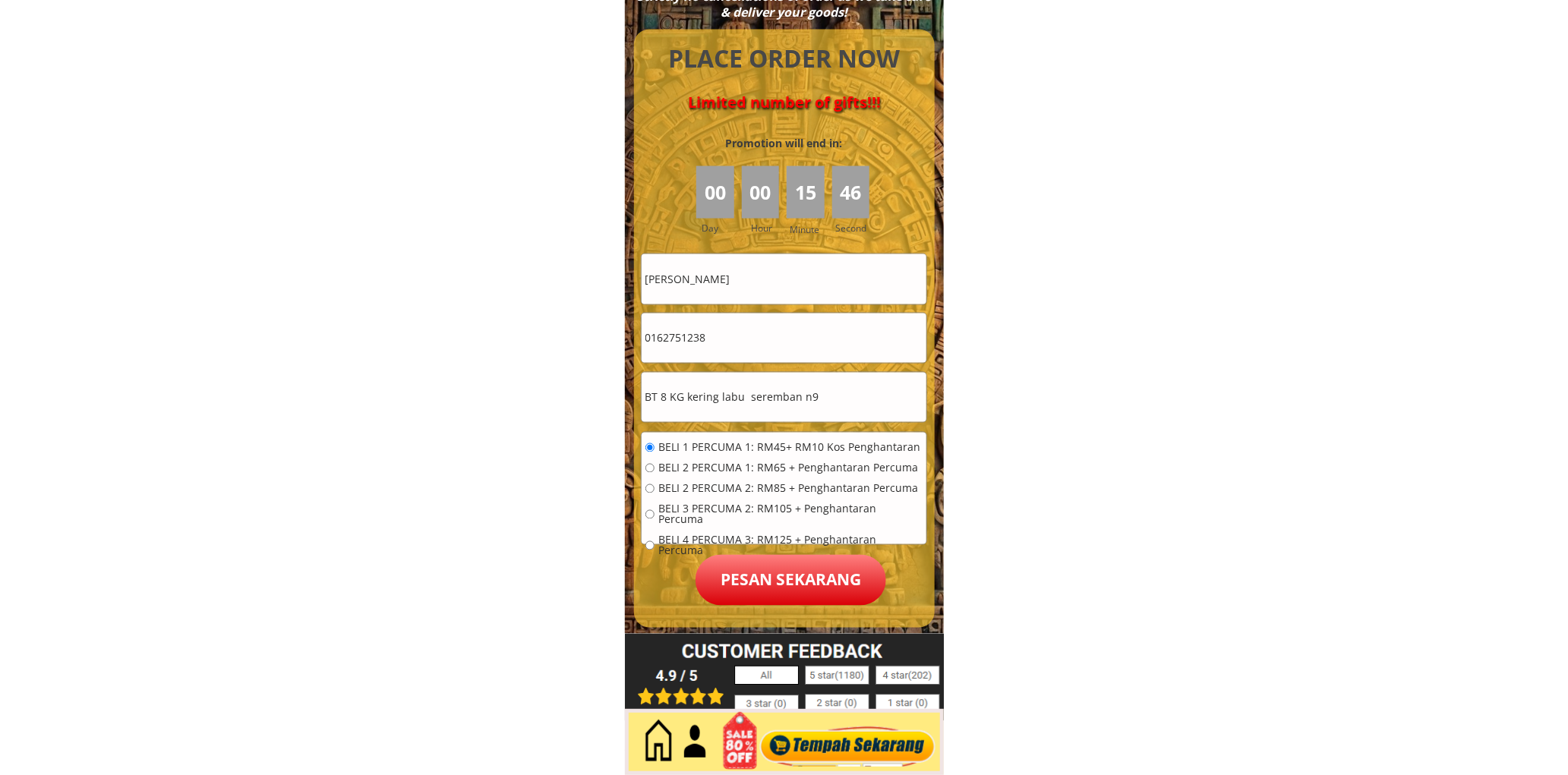
click at [764, 590] on p "Pesan sekarang" at bounding box center [791, 581] width 191 height 51
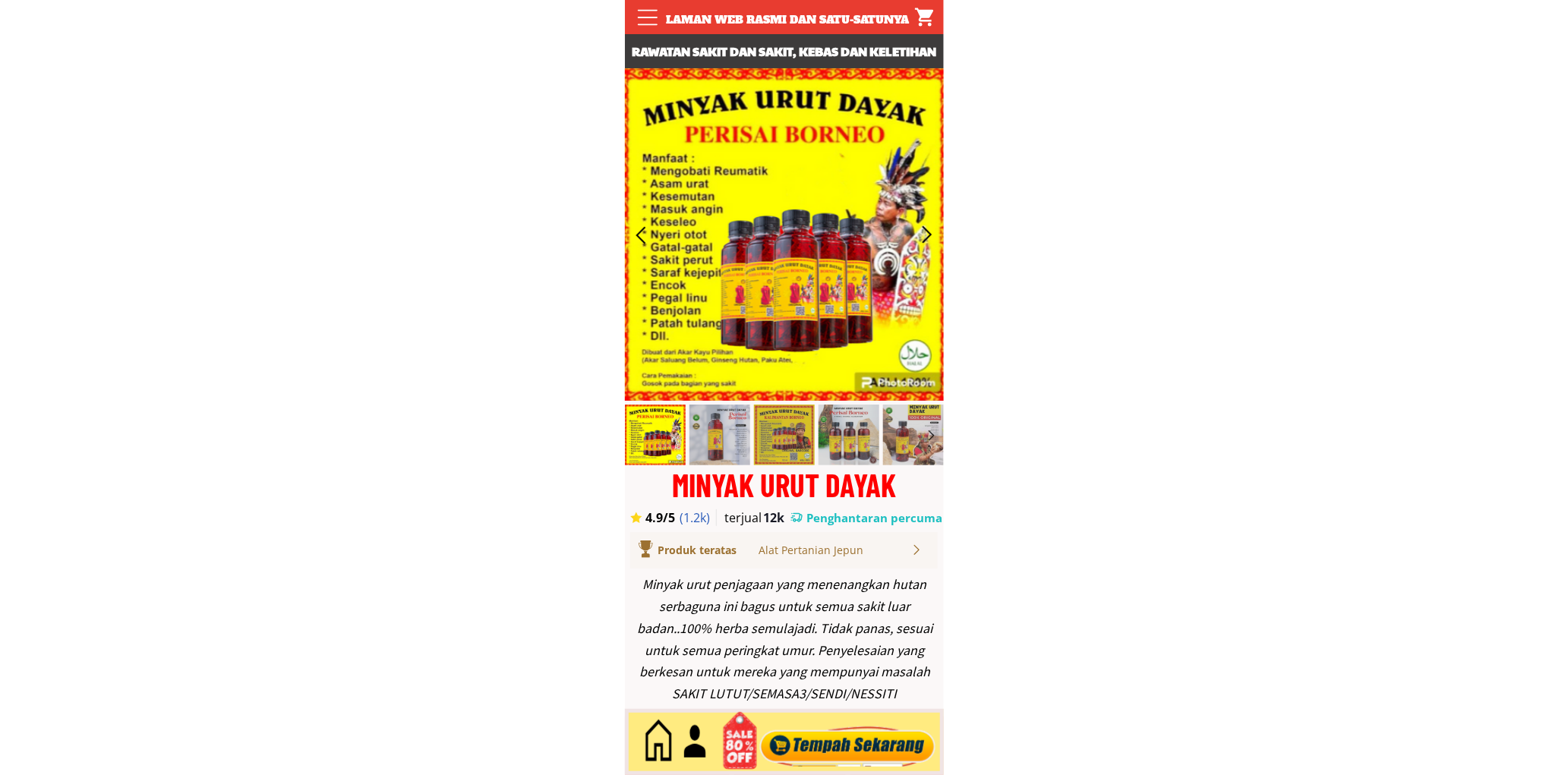
click at [825, 731] on div at bounding box center [848, 743] width 184 height 50
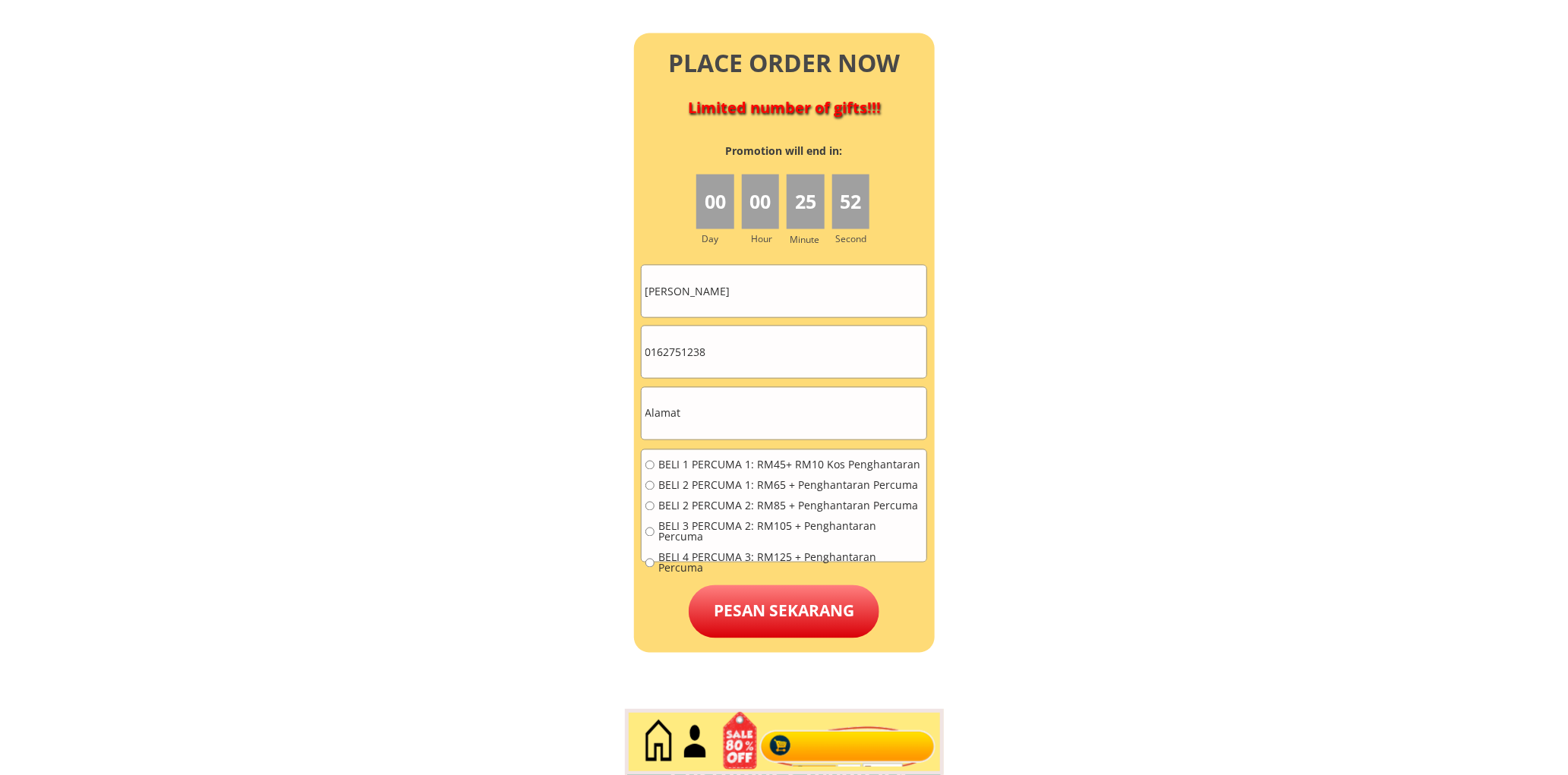
scroll to position [6729, 0]
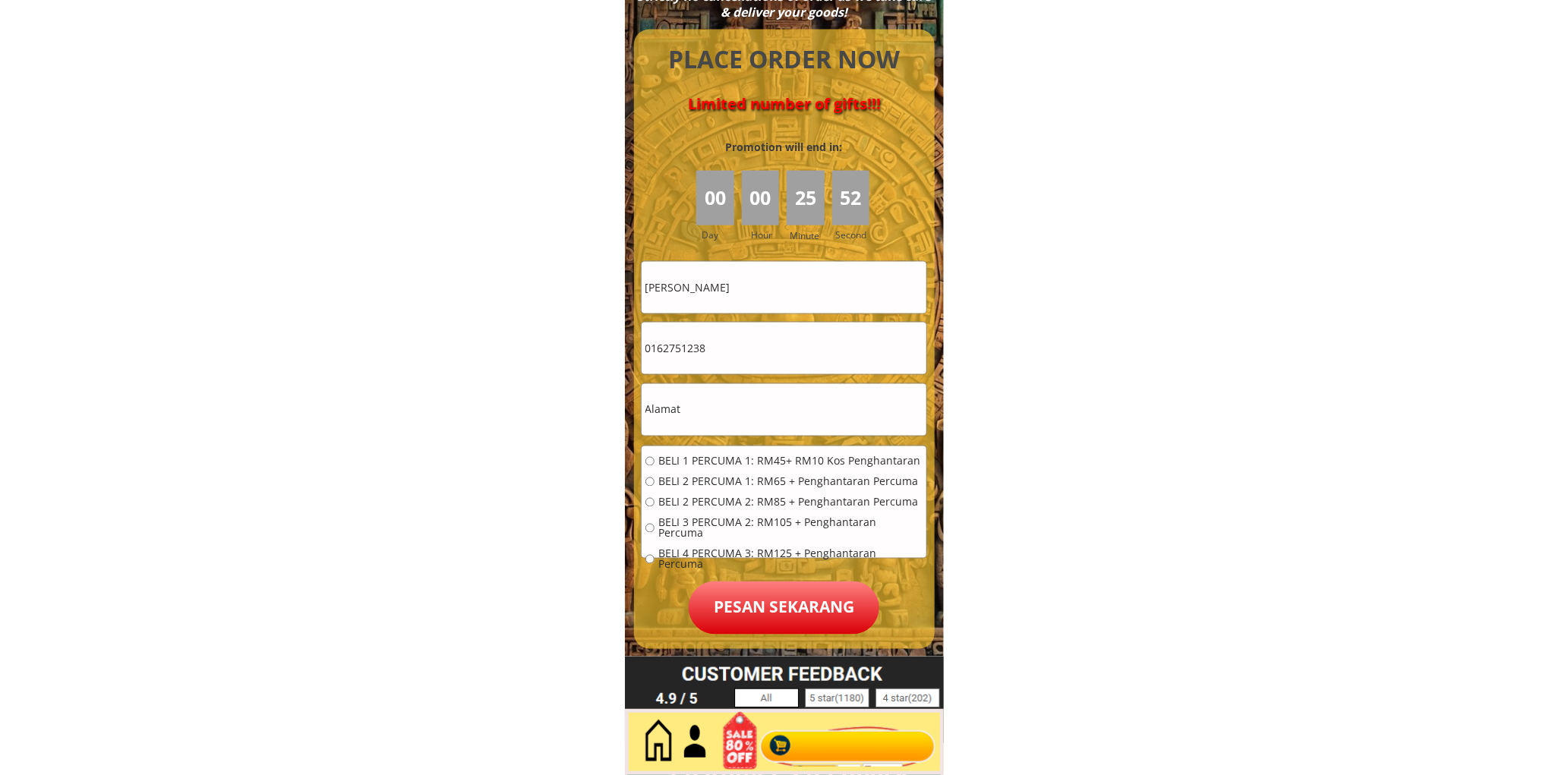
click at [822, 293] on input "[PERSON_NAME]" at bounding box center [784, 287] width 285 height 52
paste input "[PERSON_NAME]"
type input "[PERSON_NAME]"
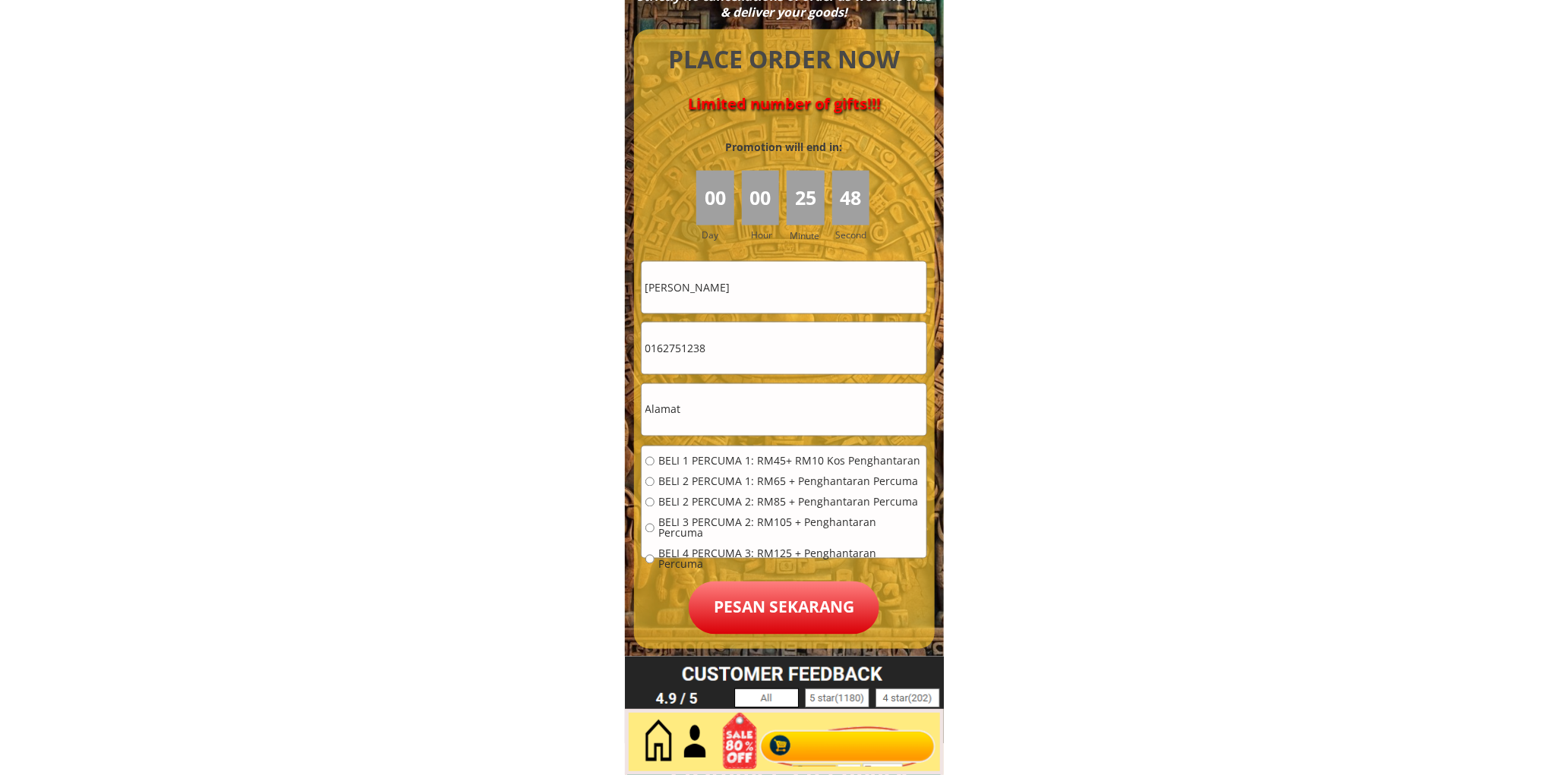
click at [756, 356] on input "0162751238" at bounding box center [784, 348] width 285 height 52
paste input "9-5581192"
click at [670, 350] on input "019-5581192" at bounding box center [784, 348] width 285 height 52
type input "0195581192"
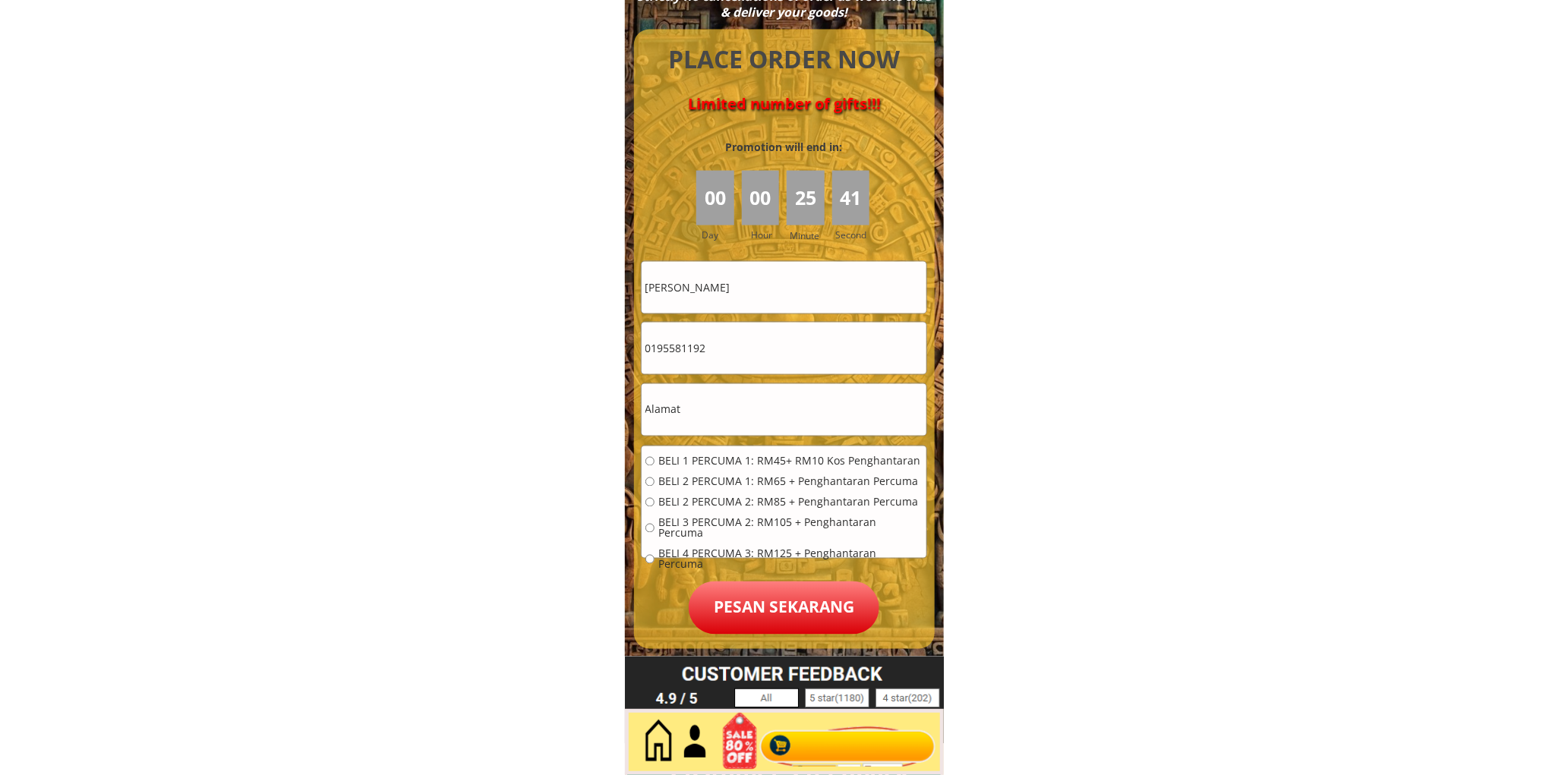
click at [709, 399] on input "text" at bounding box center [784, 410] width 285 height 52
paste input "[STREET_ADDRESS]"
type input "[STREET_ADDRESS]"
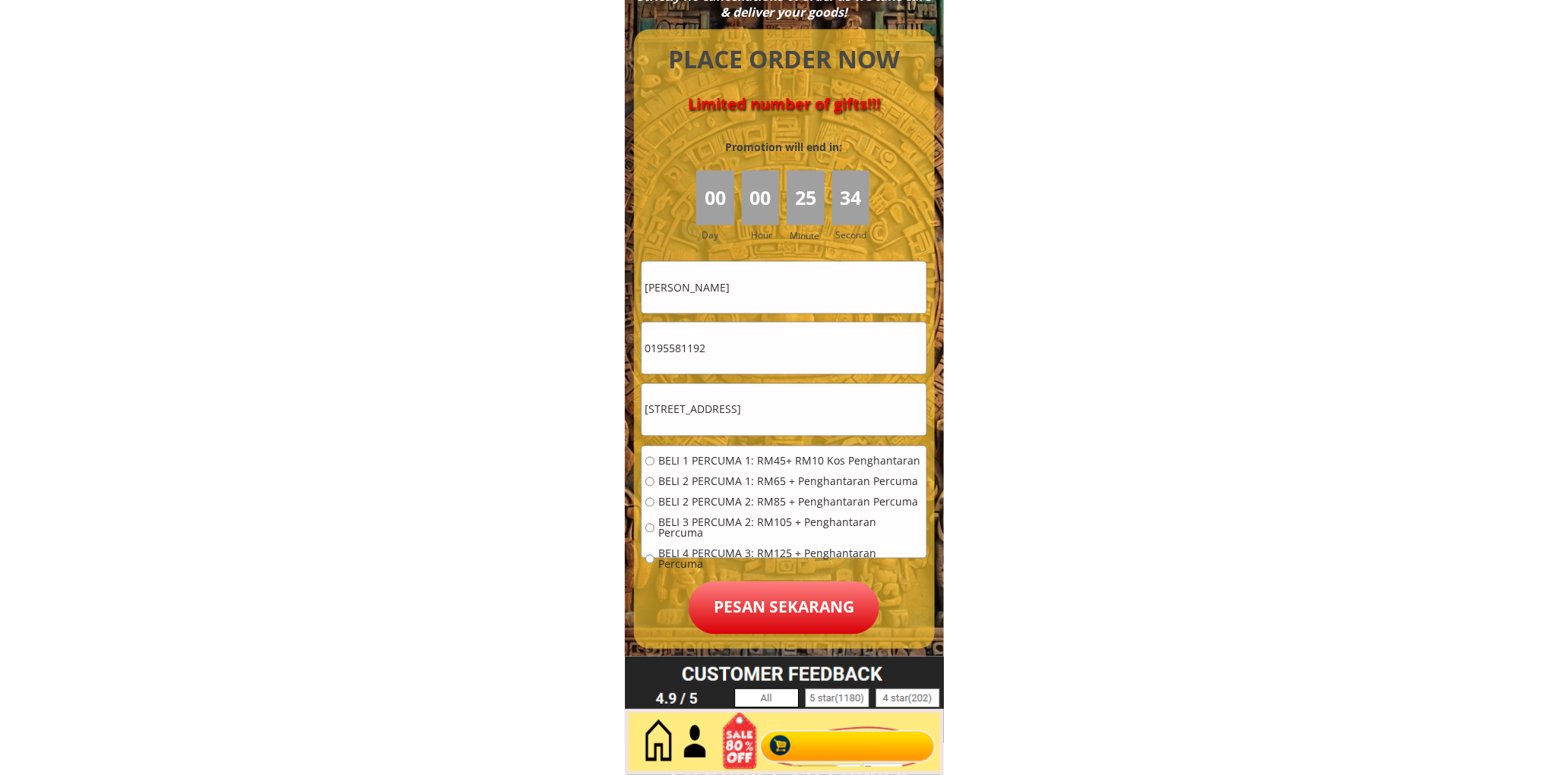
click at [709, 460] on span "BELI 1 PERCUMA 1: RM45+ RM10 Kos Penghantaran" at bounding box center [790, 461] width 264 height 10
radio input "true"
click at [778, 482] on span "BELI 2 PERCUMA 1: RM65 + Penghantaran Percuma" at bounding box center [790, 482] width 264 height 10
radio input "true"
click at [755, 600] on p "Pesan sekarang" at bounding box center [784, 608] width 191 height 53
